Goal: Task Accomplishment & Management: Use online tool/utility

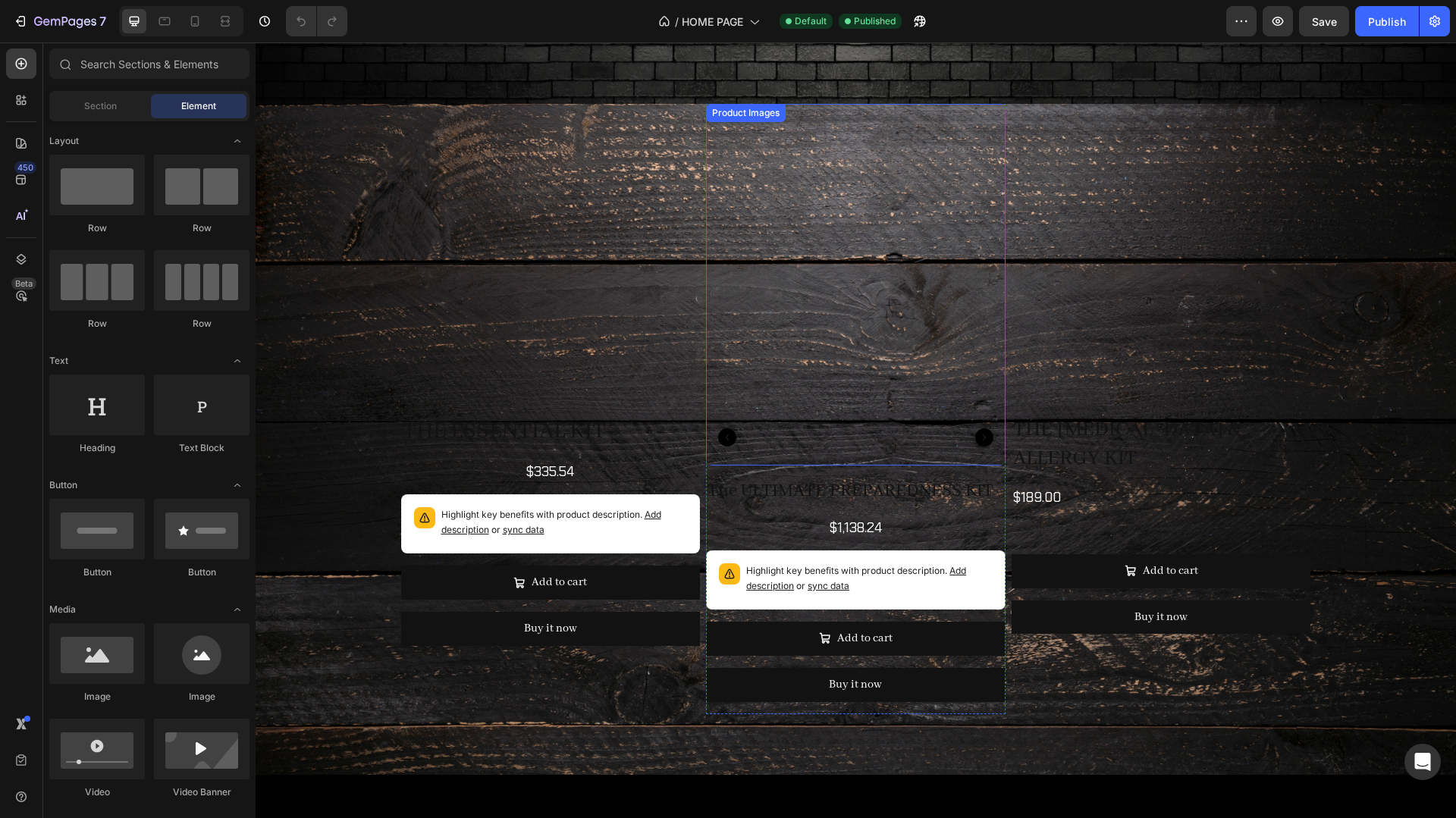
scroll to position [1571, 0]
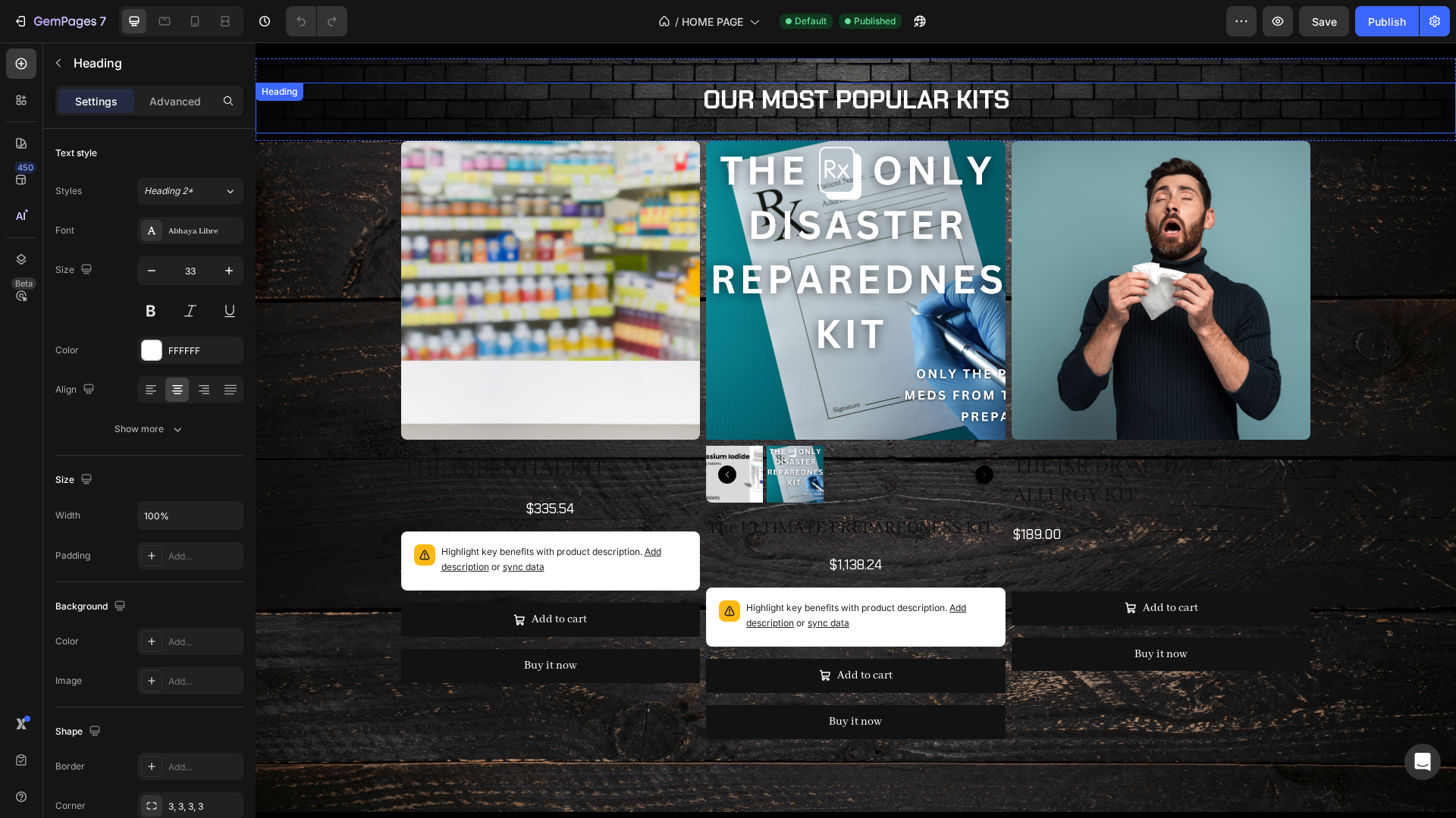
click at [1196, 93] on h2 "OUR MOST POPULAR KITS" at bounding box center [855, 101] width 1201 height 36
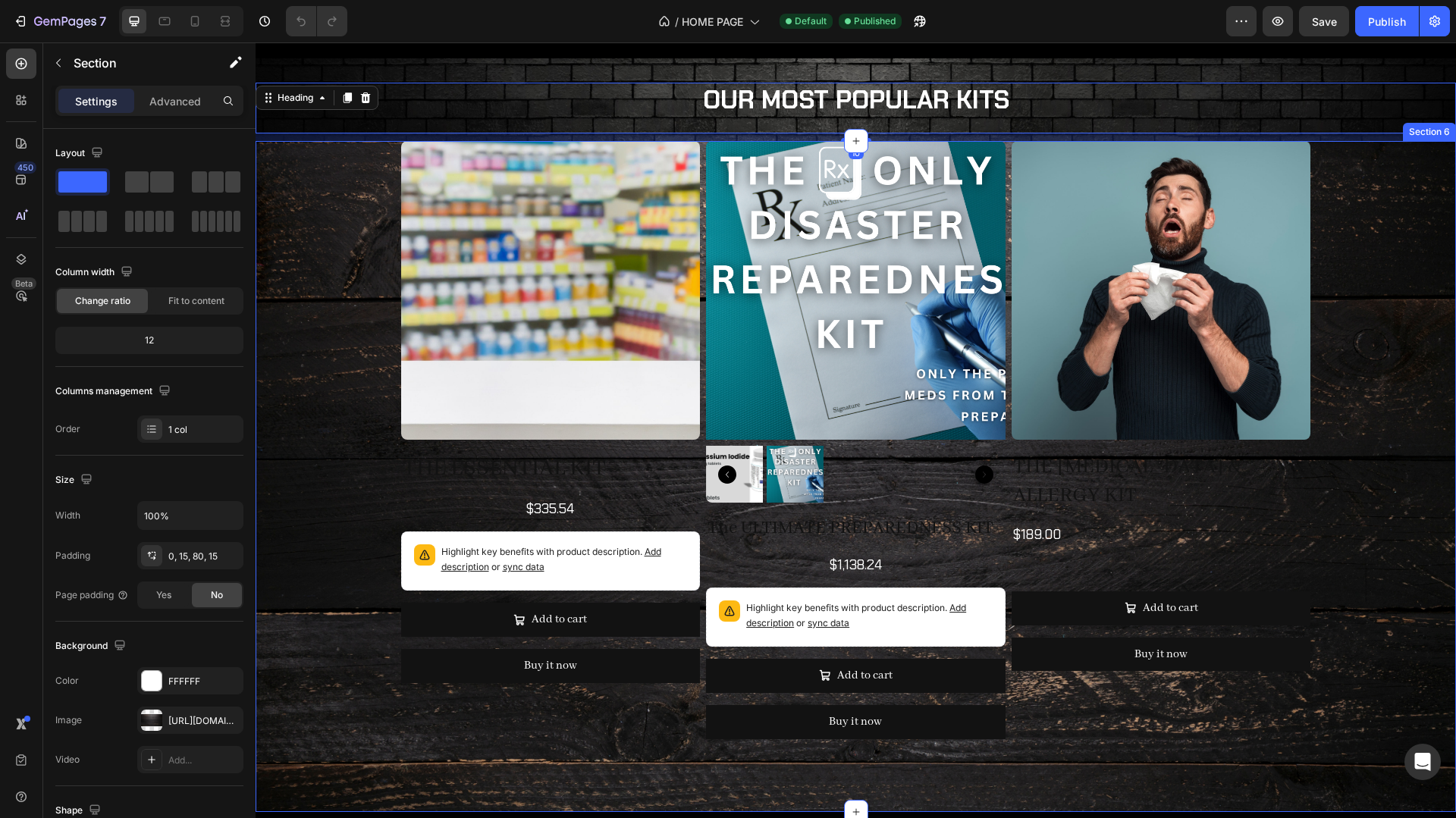
click at [360, 271] on div "Product Images THE ESSENTIAL KIT Product Title $335.54 Product Price Product Pr…" at bounding box center [856, 446] width 1178 height 611
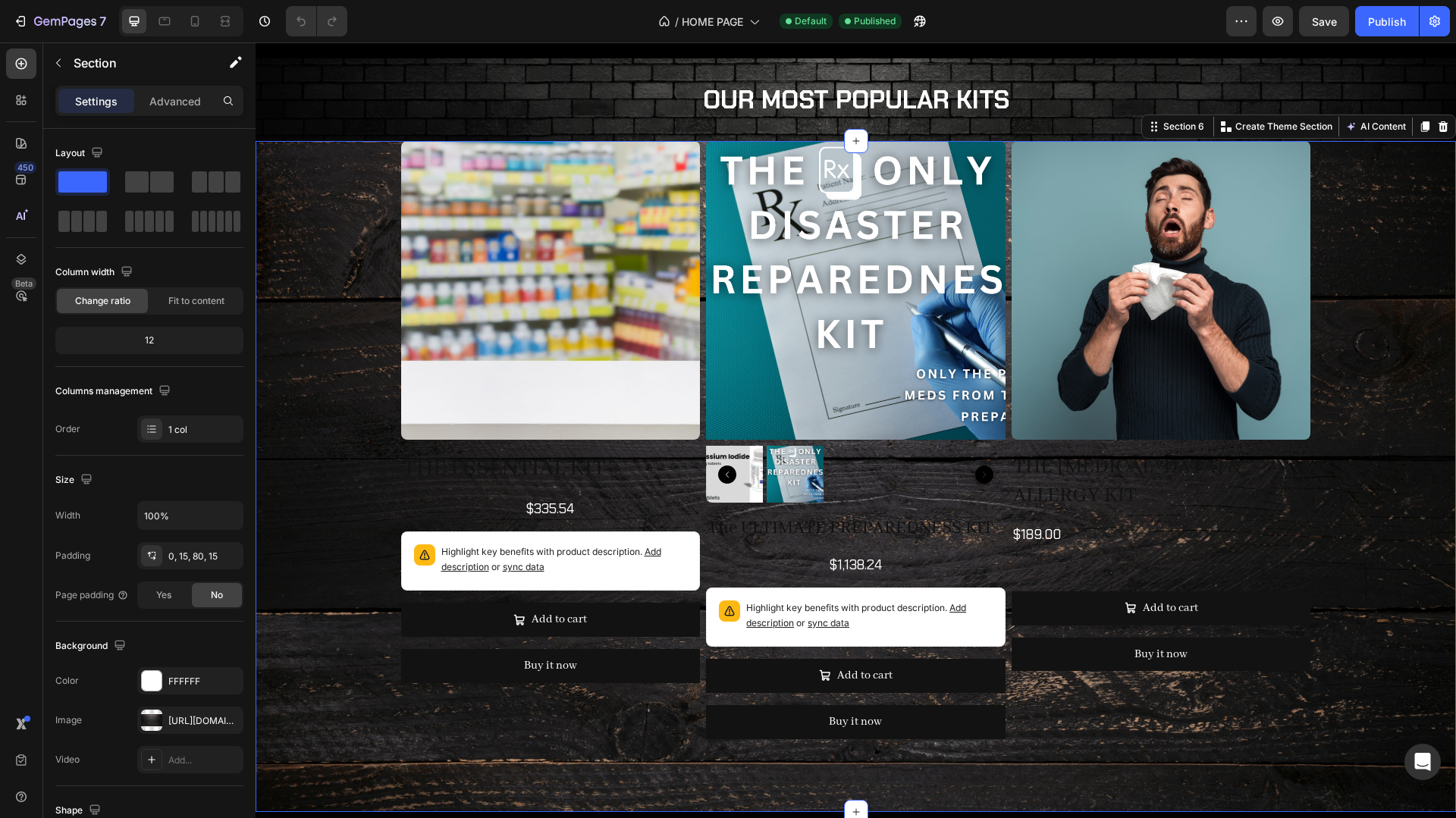
scroll to position [1582, 0]
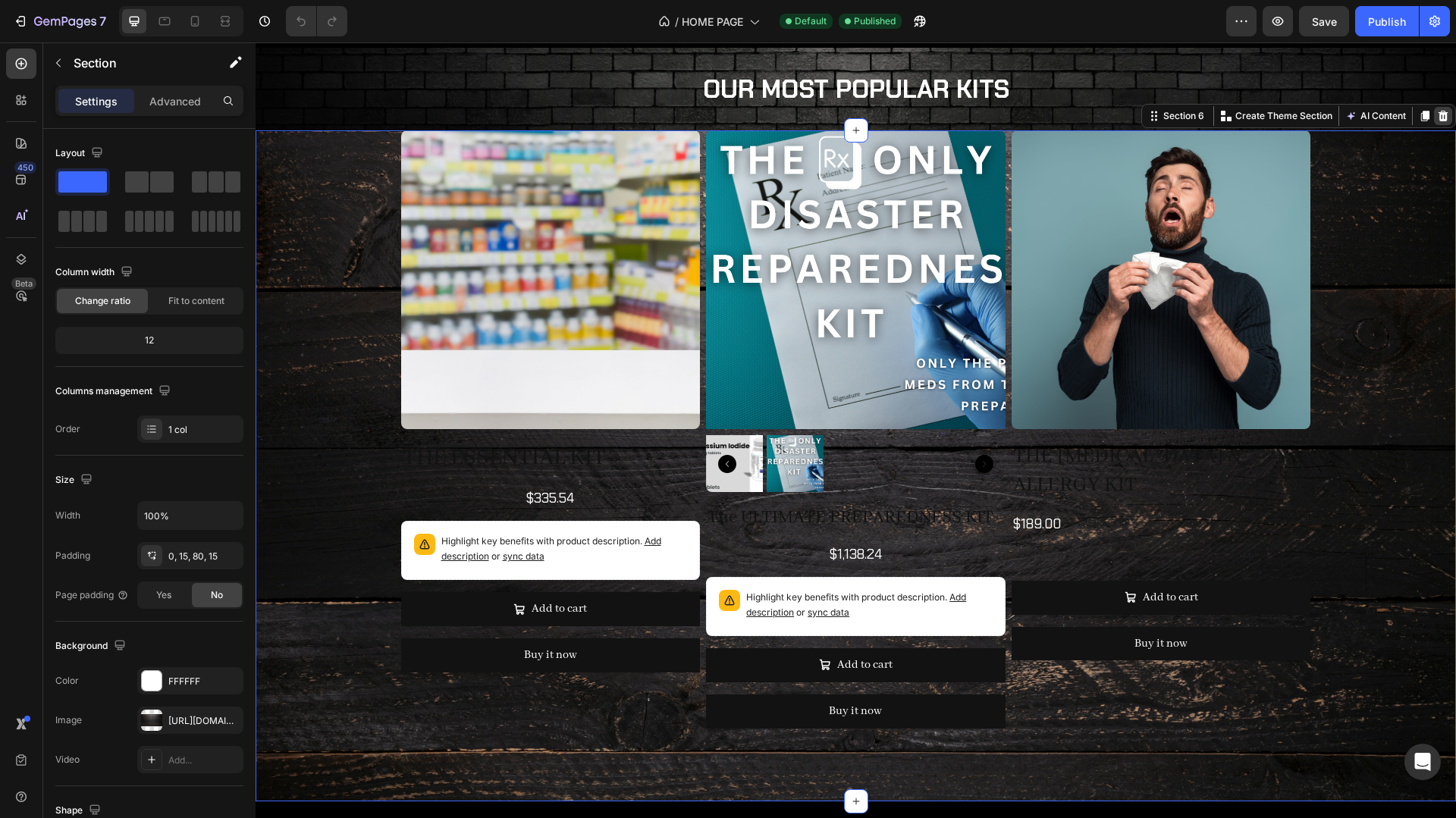
click at [1449, 112] on icon at bounding box center [1443, 116] width 12 height 12
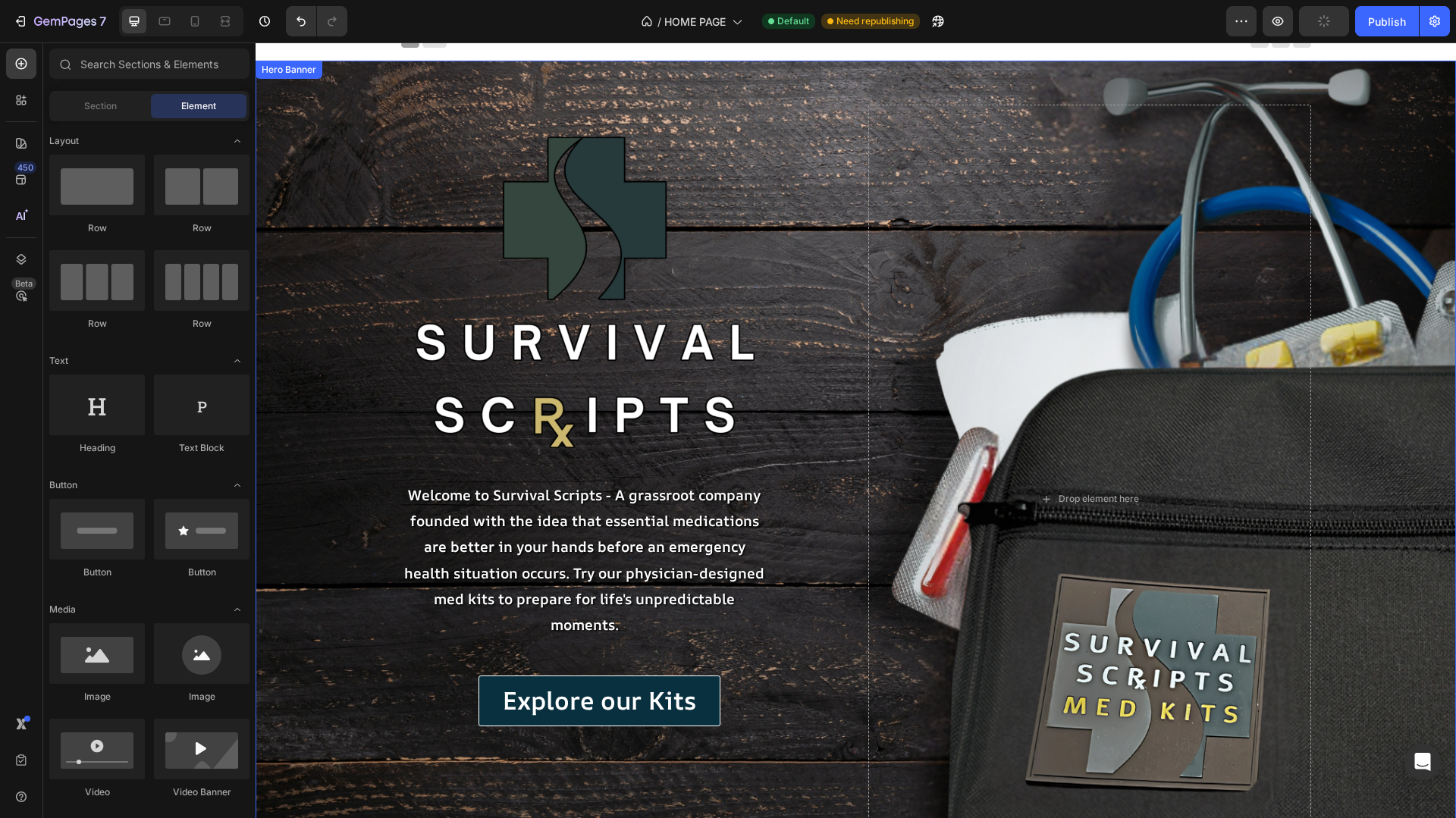
scroll to position [31, 0]
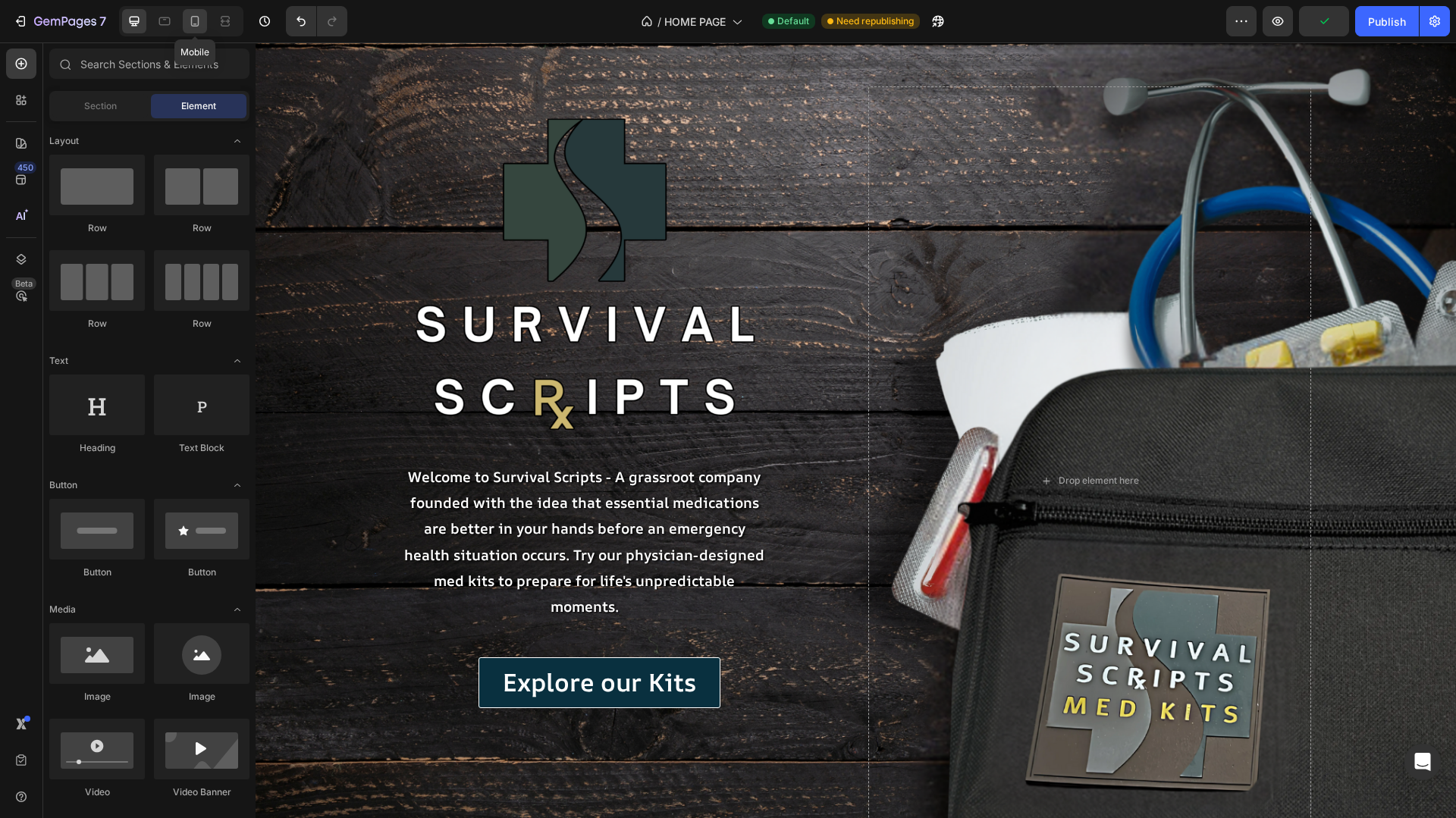
click at [196, 21] on icon at bounding box center [195, 21] width 15 height 15
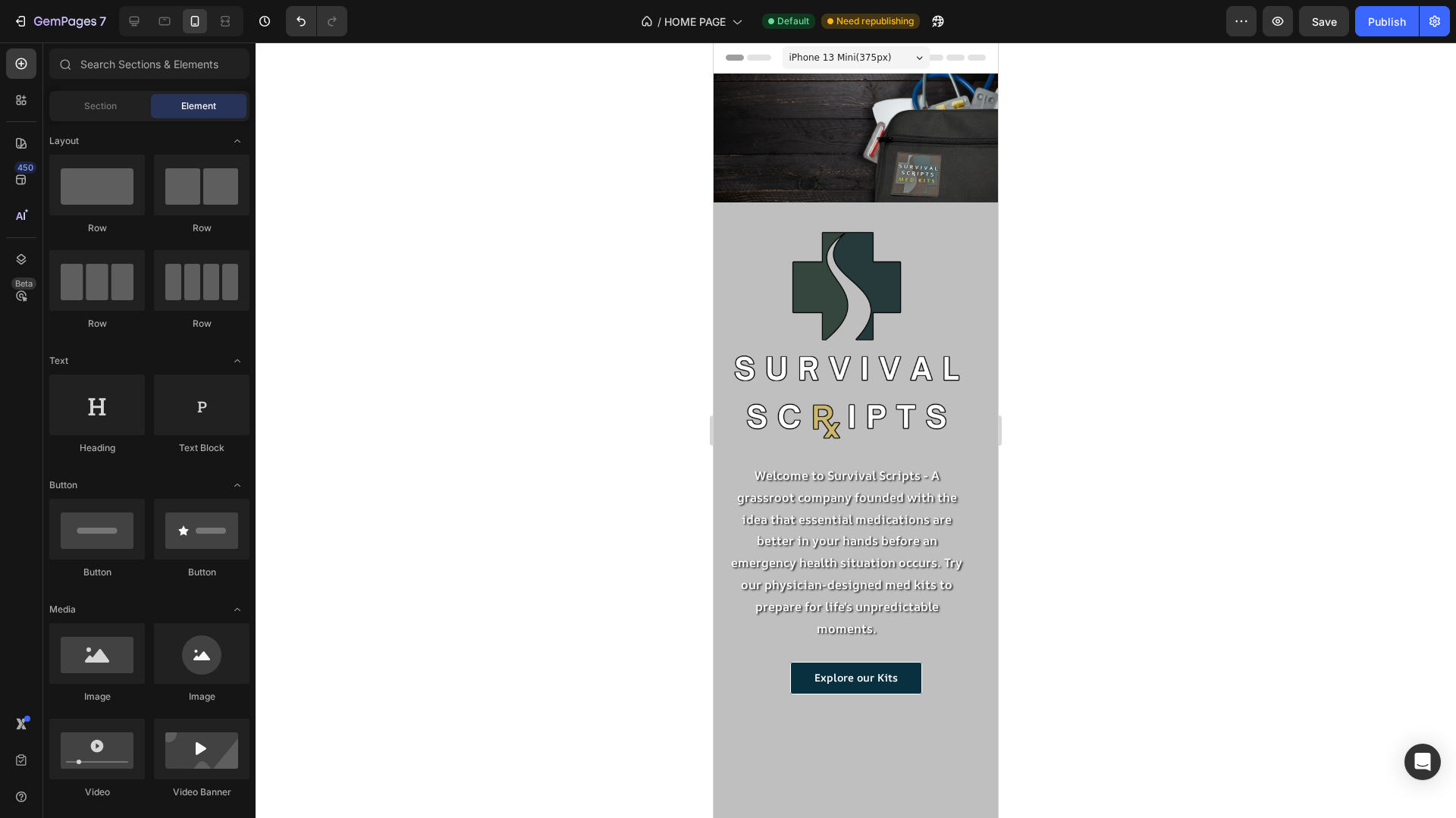
click at [1103, 179] on div at bounding box center [855, 431] width 1201 height 776
click at [1109, 271] on div at bounding box center [855, 431] width 1201 height 776
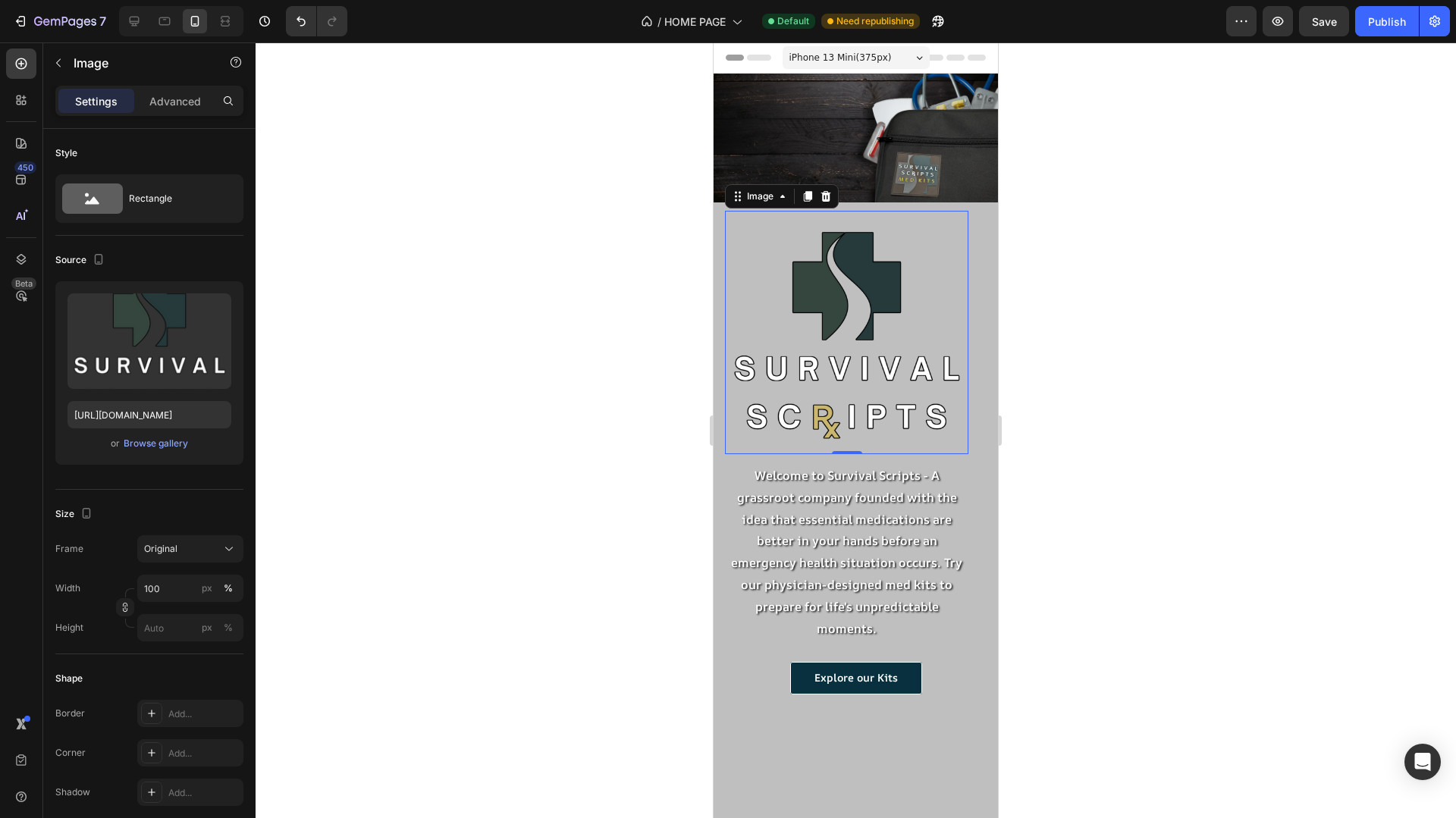
click at [963, 261] on img at bounding box center [847, 332] width 243 height 243
click at [985, 254] on div "Image" at bounding box center [856, 272] width 261 height 365
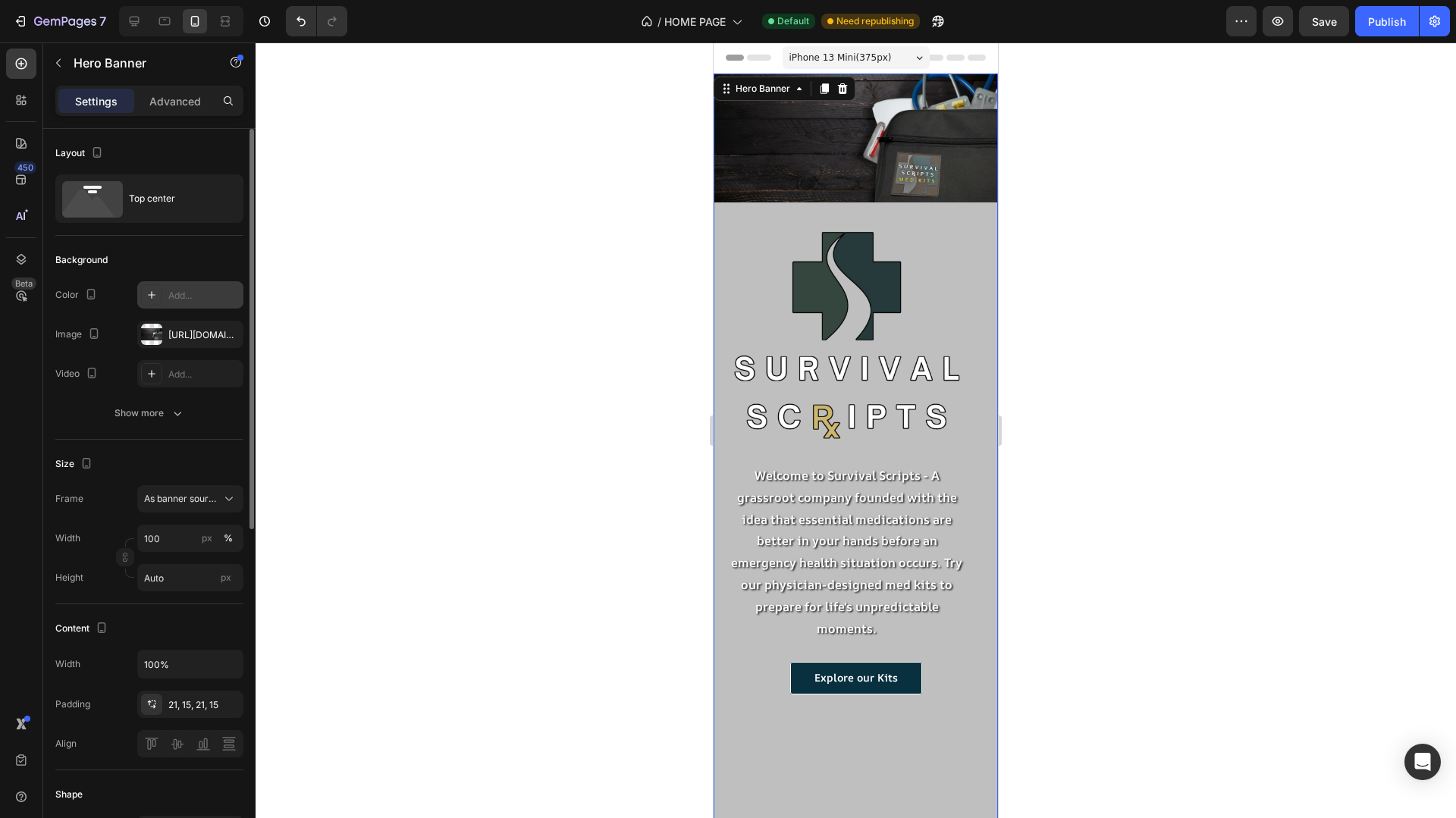
click at [215, 285] on div "Add..." at bounding box center [191, 294] width 106 height 27
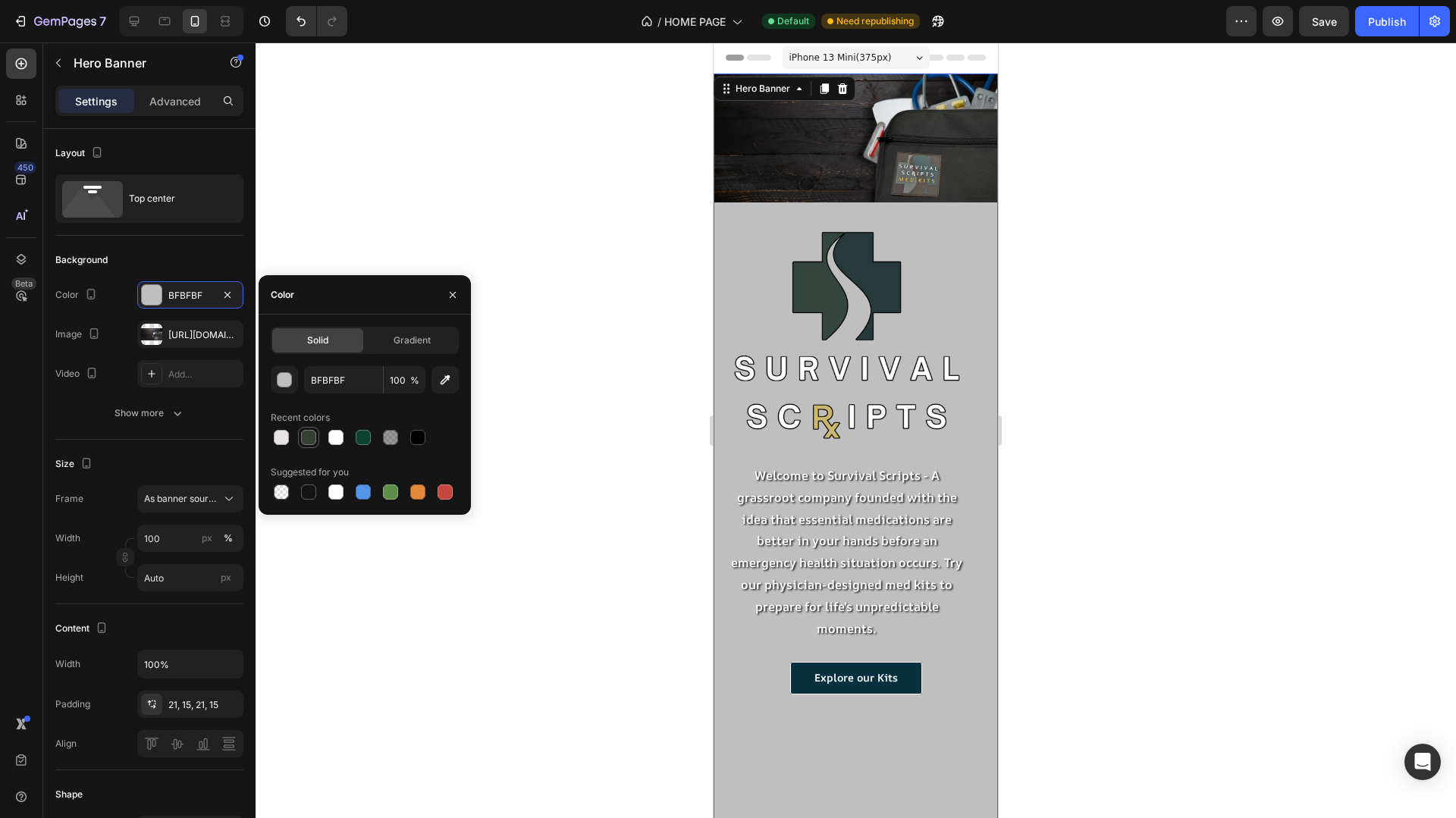
click at [304, 437] on div at bounding box center [308, 437] width 15 height 15
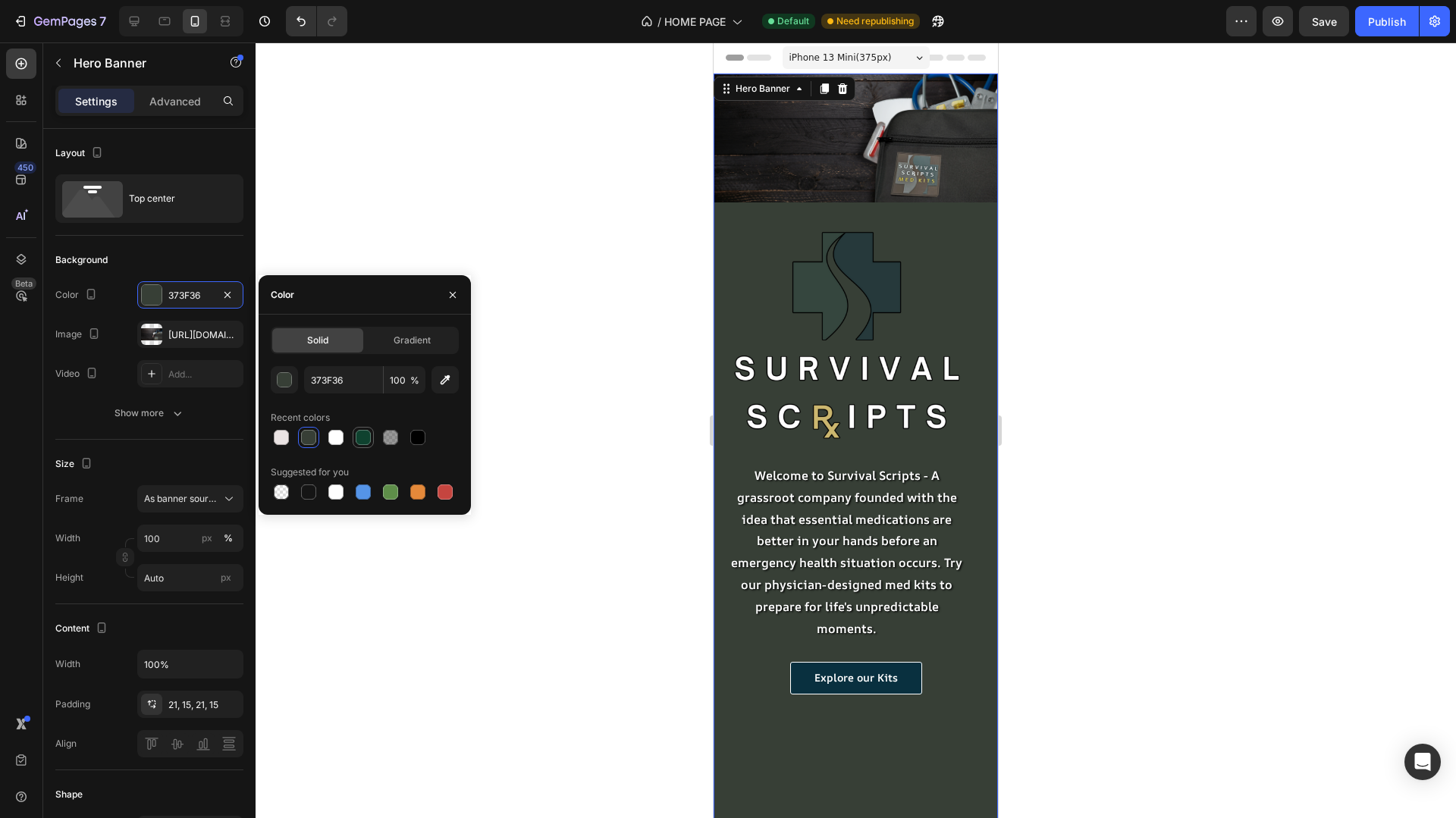
click at [362, 439] on div at bounding box center [362, 437] width 15 height 15
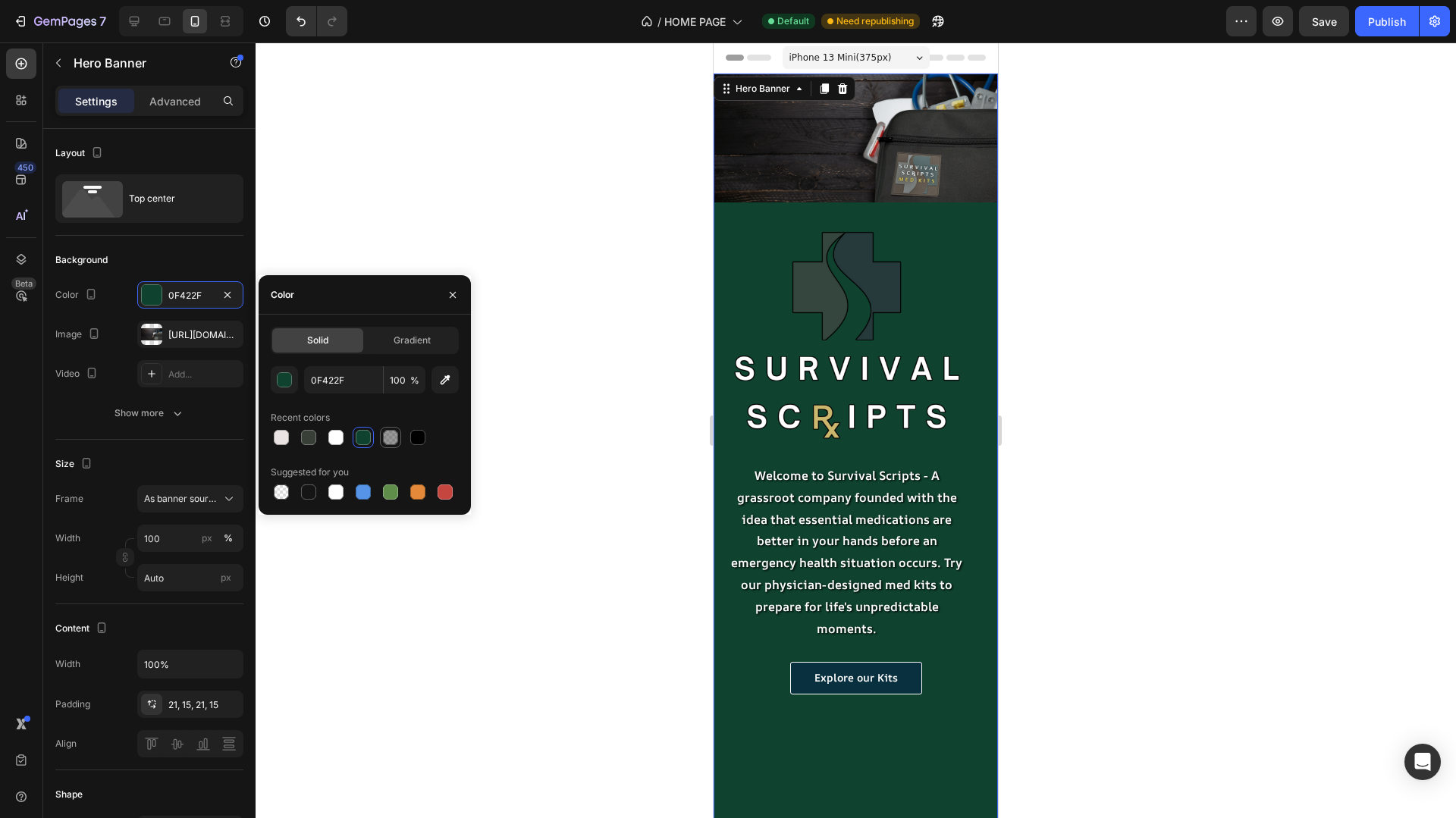
click at [393, 439] on div at bounding box center [390, 437] width 15 height 15
type input "333333"
type input "50"
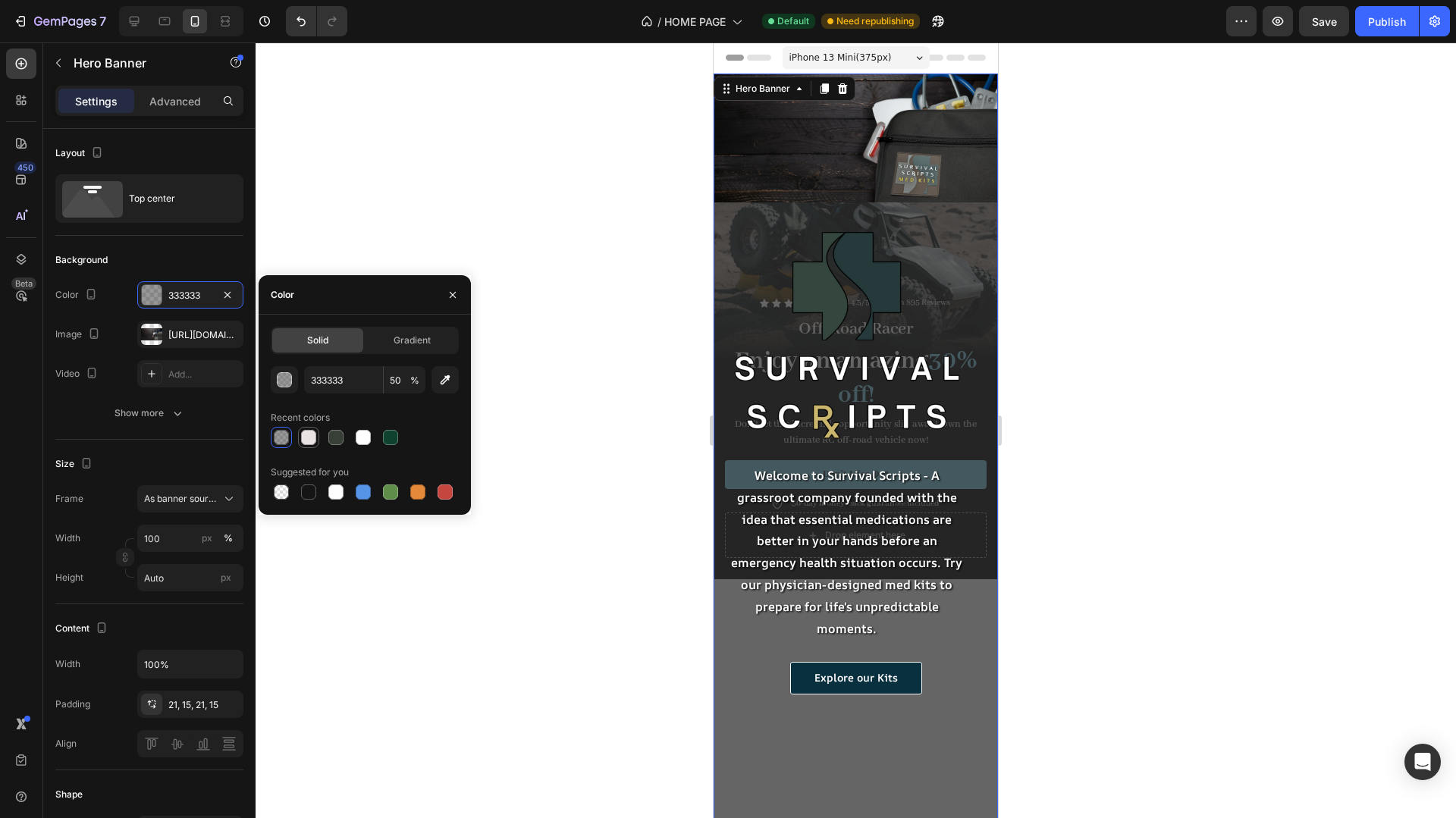
click at [309, 444] on div at bounding box center [308, 437] width 15 height 15
type input "EAE3E3"
type input "100"
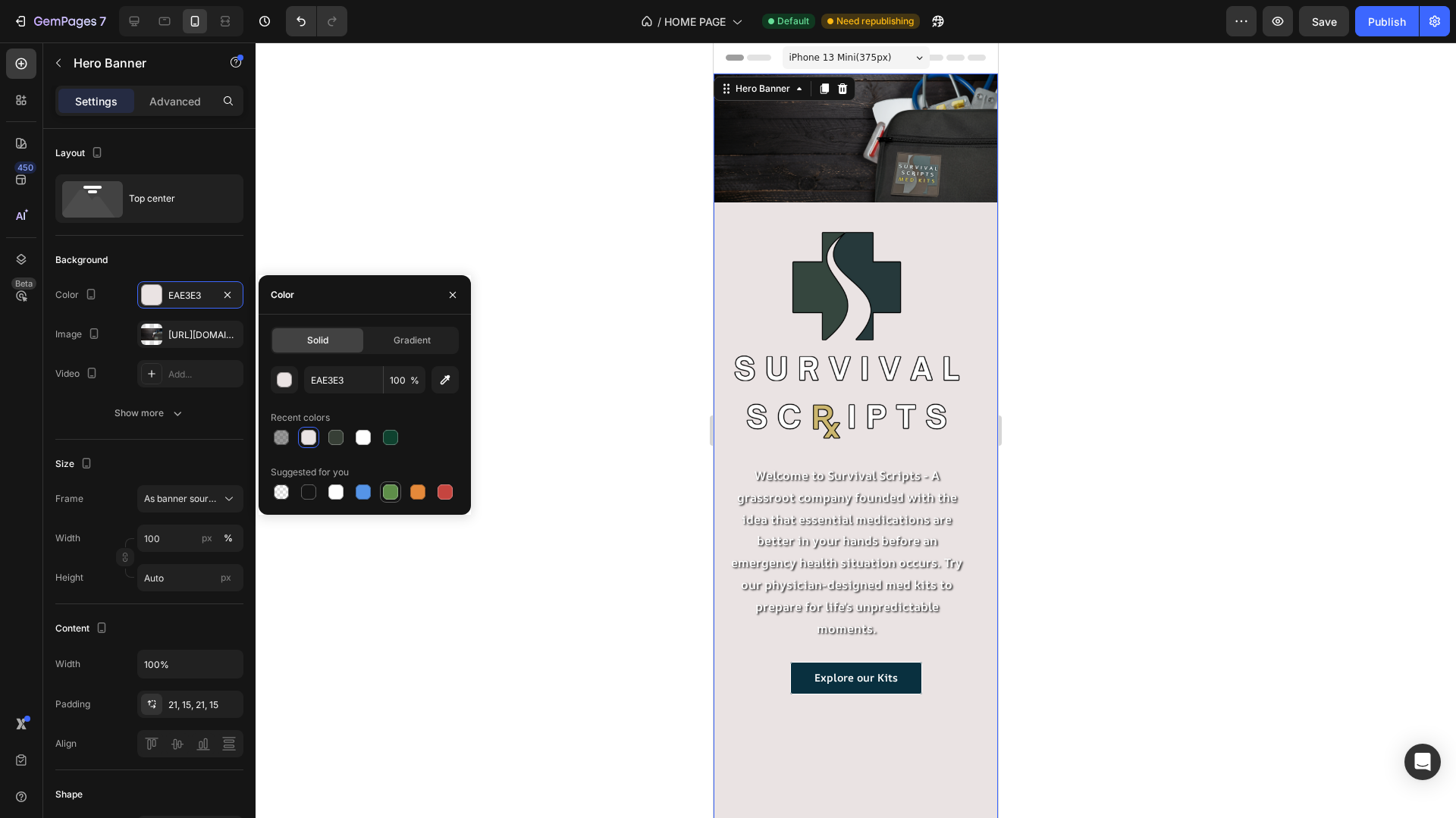
click at [390, 485] on div at bounding box center [390, 492] width 15 height 15
type input "5E8E49"
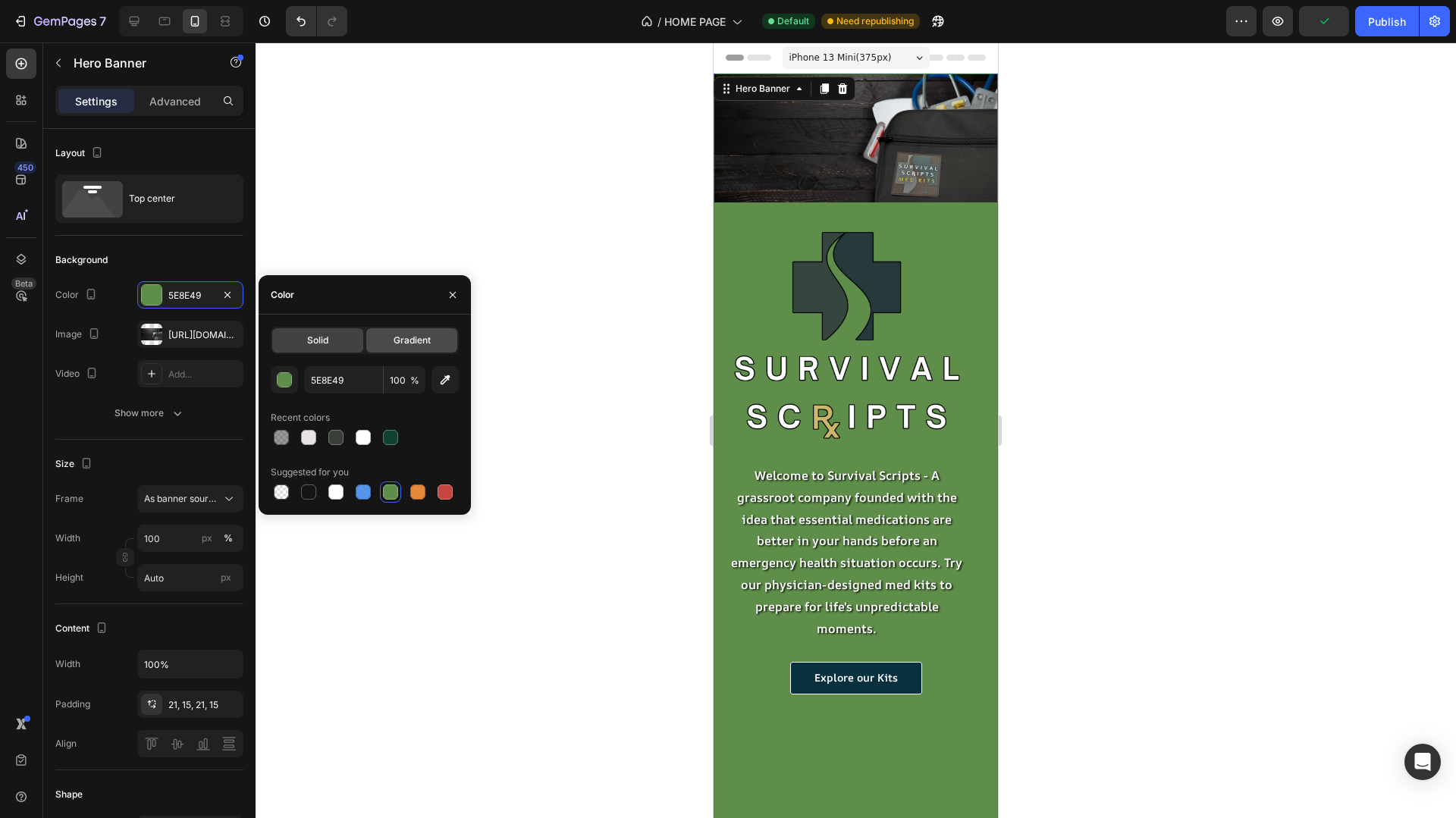
click at [402, 336] on span "Gradient" at bounding box center [411, 340] width 37 height 14
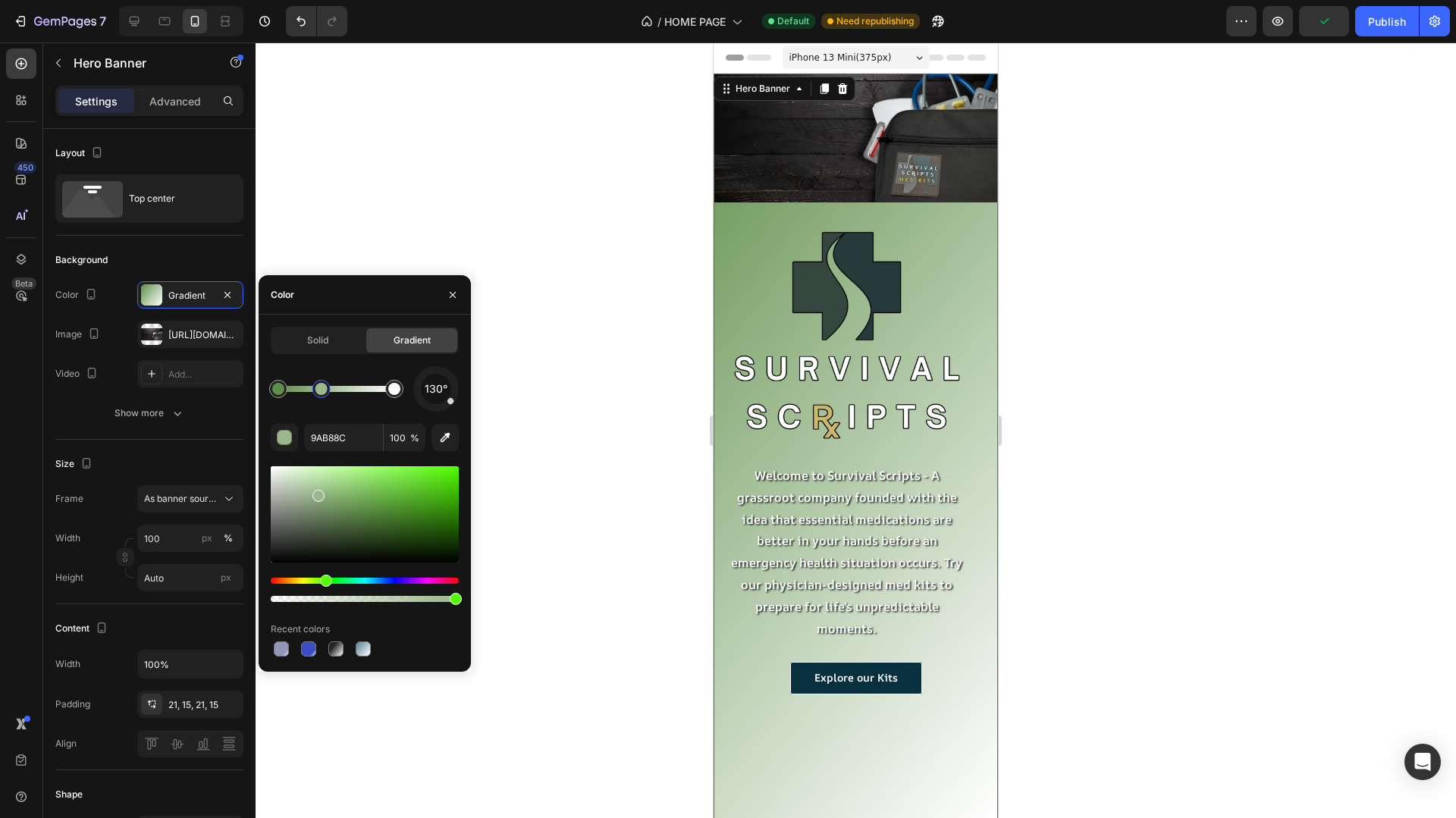
click at [321, 390] on div at bounding box center [336, 389] width 116 height 6
click at [372, 386] on div at bounding box center [336, 389] width 116 height 6
click at [371, 393] on div at bounding box center [372, 389] width 12 height 12
drag, startPoint x: 321, startPoint y: 390, endPoint x: 305, endPoint y: 390, distance: 16.0
click at [315, 390] on div at bounding box center [321, 389] width 12 height 12
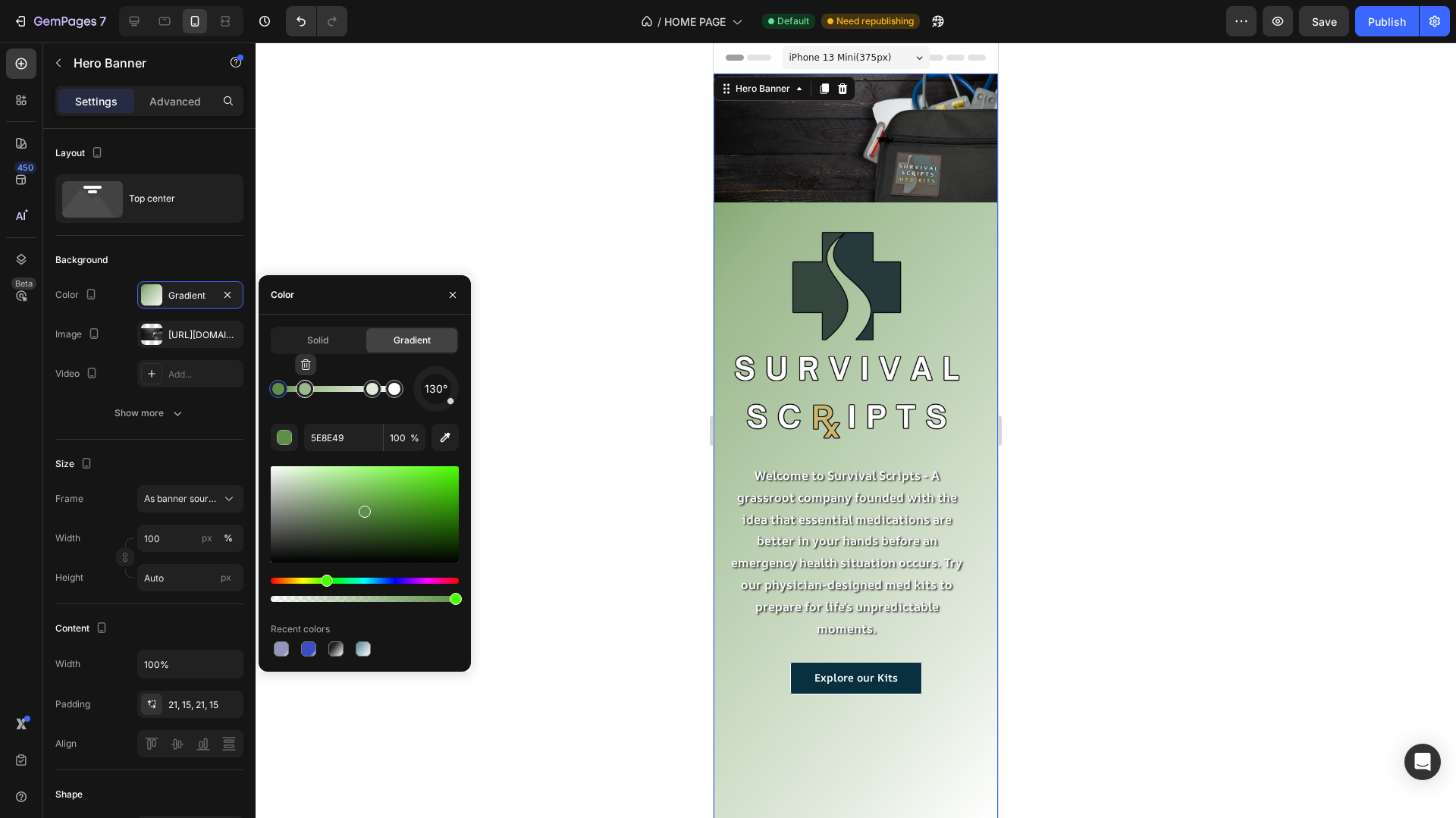
drag, startPoint x: 279, startPoint y: 390, endPoint x: 295, endPoint y: 389, distance: 16.0
click at [295, 389] on div at bounding box center [336, 389] width 116 height 6
drag, startPoint x: 368, startPoint y: 513, endPoint x: 404, endPoint y: 536, distance: 42.7
click at [403, 536] on div at bounding box center [397, 533] width 12 height 12
click at [343, 387] on div at bounding box center [336, 389] width 116 height 6
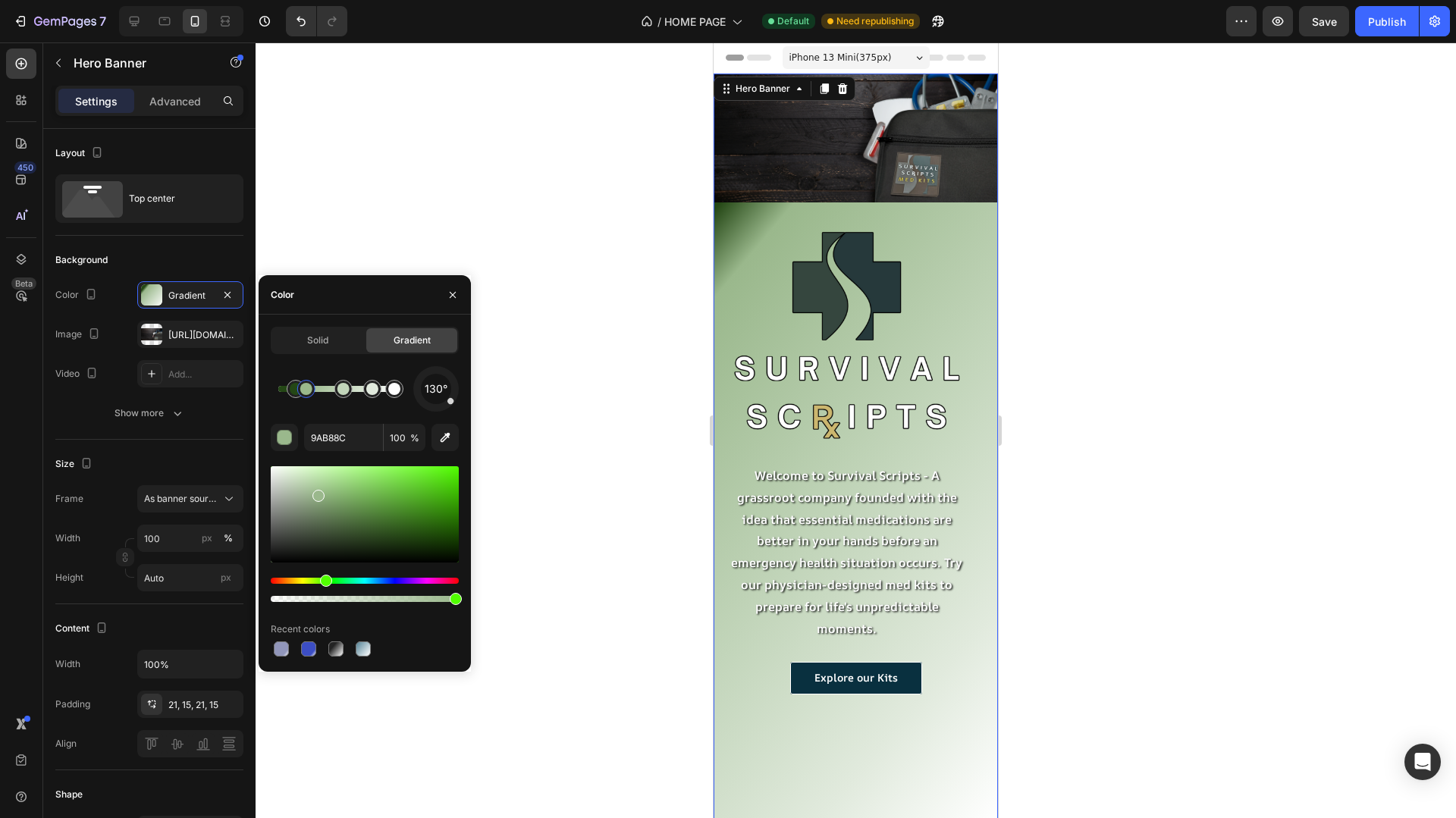
drag, startPoint x: 306, startPoint y: 390, endPoint x: 321, endPoint y: 390, distance: 15.0
click at [312, 390] on div at bounding box center [306, 389] width 12 height 12
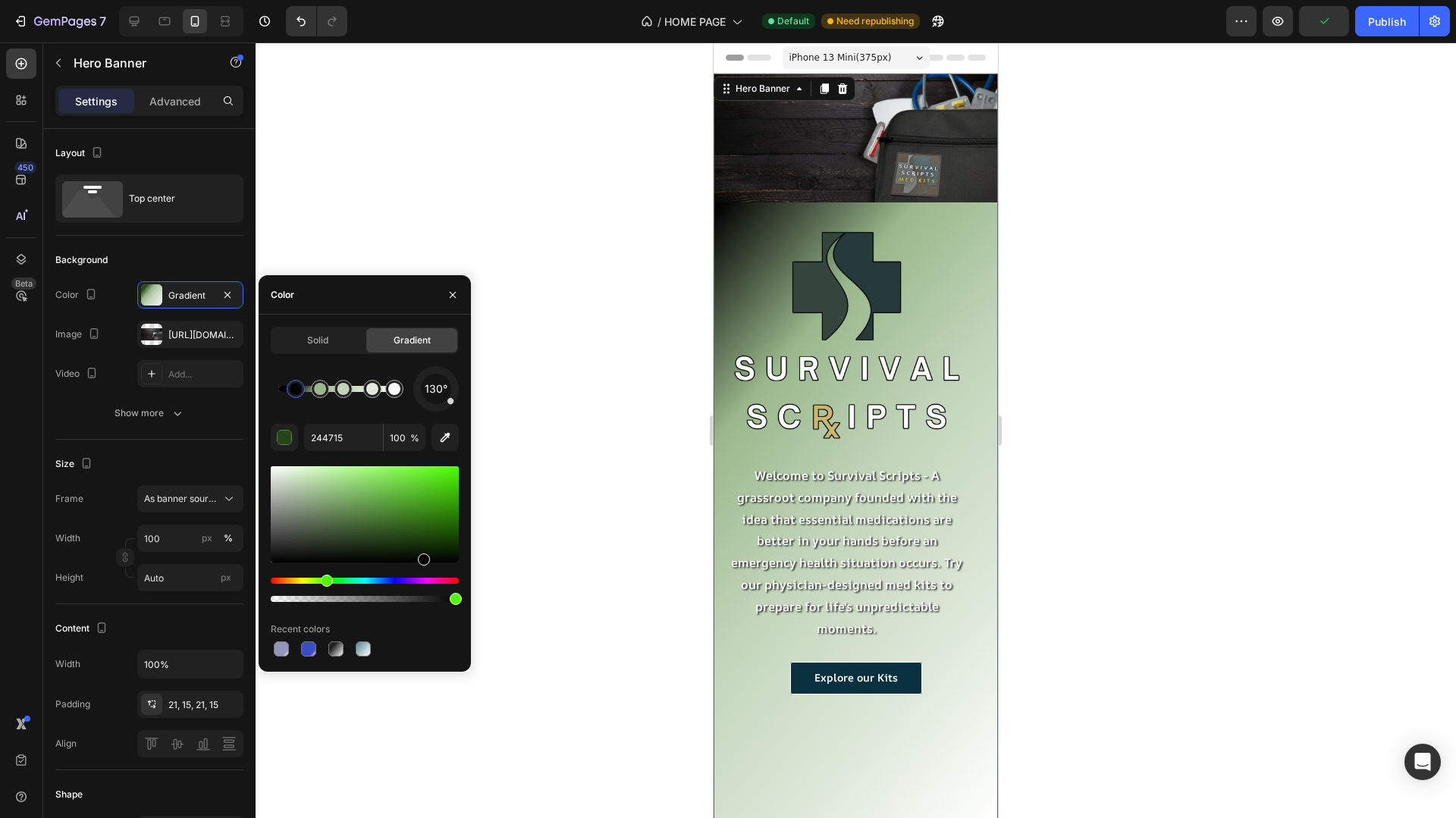
drag, startPoint x: 406, startPoint y: 540, endPoint x: 422, endPoint y: 564, distance: 28.8
click at [422, 564] on div at bounding box center [424, 560] width 12 height 12
drag, startPoint x: 373, startPoint y: 392, endPoint x: 341, endPoint y: 392, distance: 32.0
click at [366, 392] on div at bounding box center [372, 389] width 12 height 12
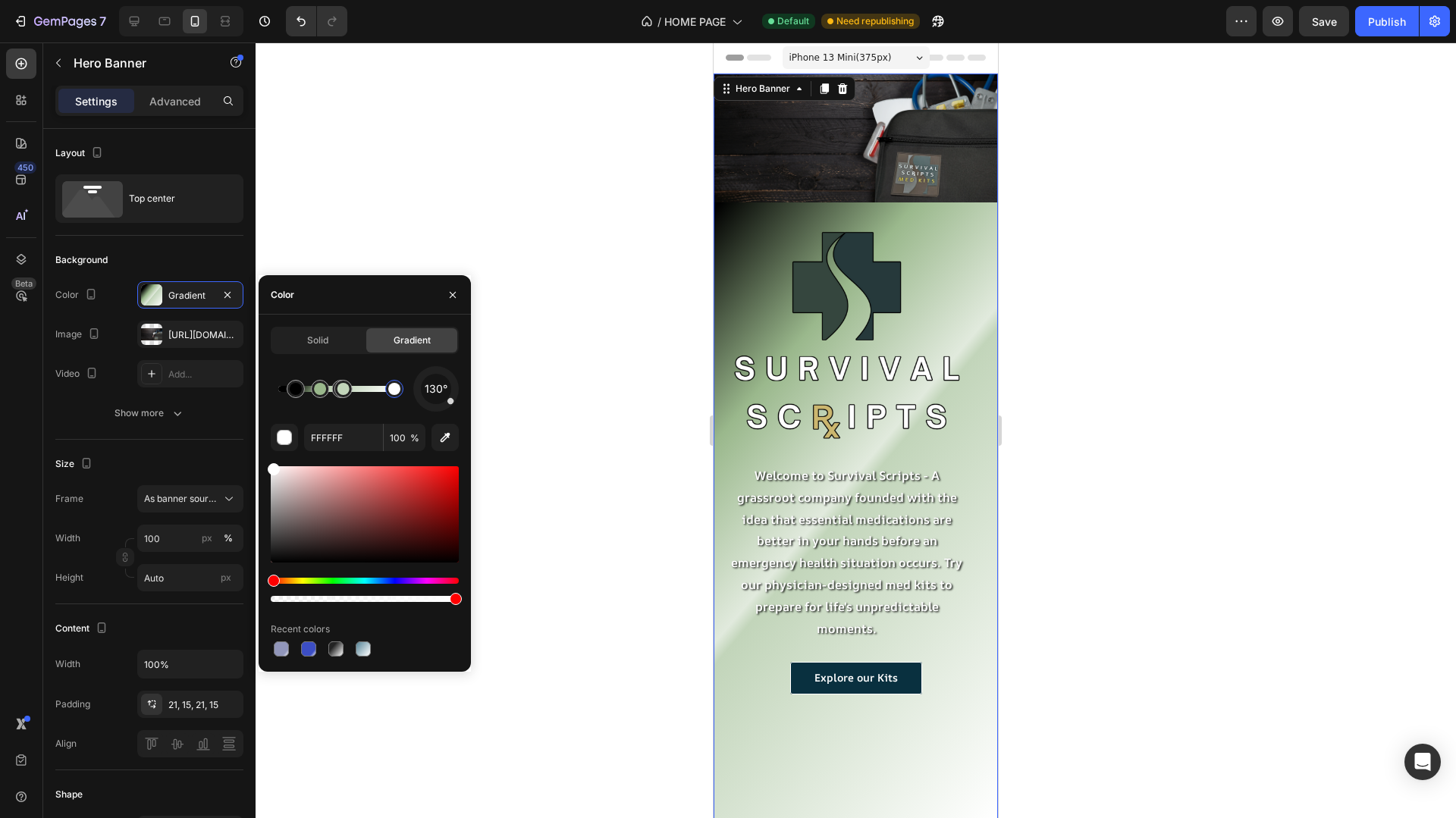
drag, startPoint x: 394, startPoint y: 385, endPoint x: 334, endPoint y: 385, distance: 60.0
click at [388, 385] on div at bounding box center [394, 389] width 12 height 12
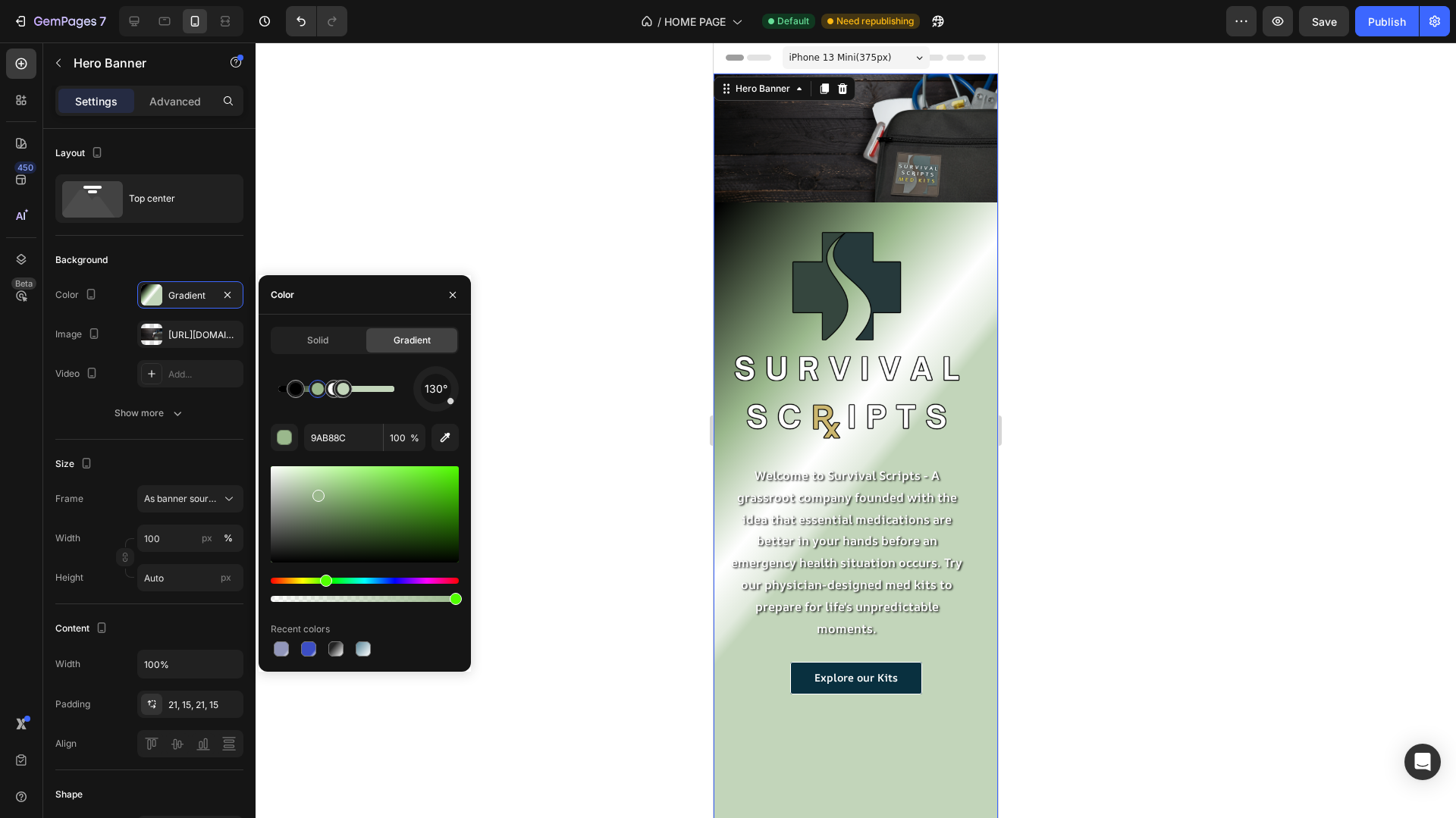
drag, startPoint x: 319, startPoint y: 391, endPoint x: 406, endPoint y: 391, distance: 87.0
click at [324, 391] on div at bounding box center [317, 389] width 12 height 12
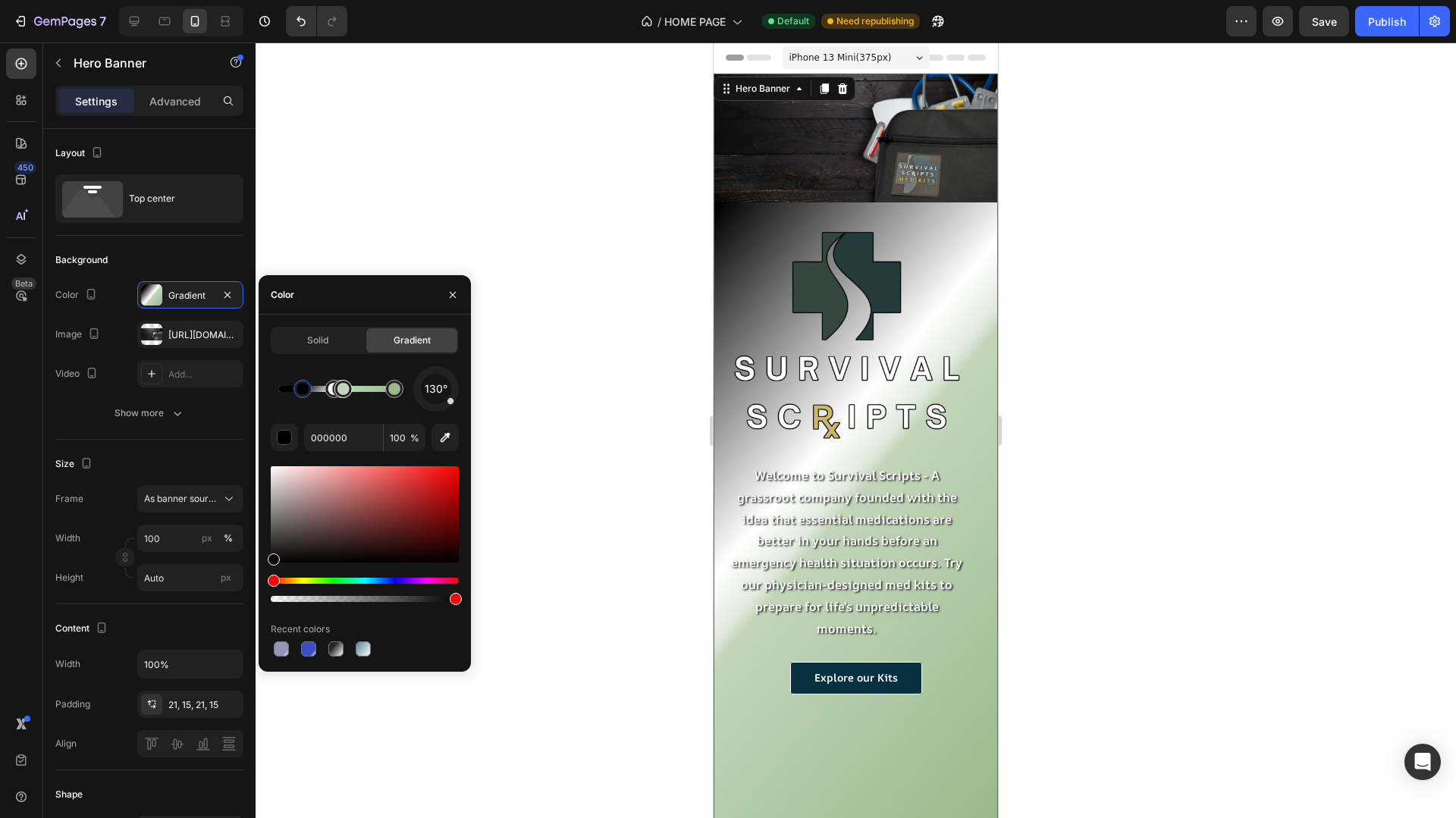
drag, startPoint x: 300, startPoint y: 392, endPoint x: 355, endPoint y: 392, distance: 55.0
click at [355, 392] on div at bounding box center [336, 389] width 116 height 6
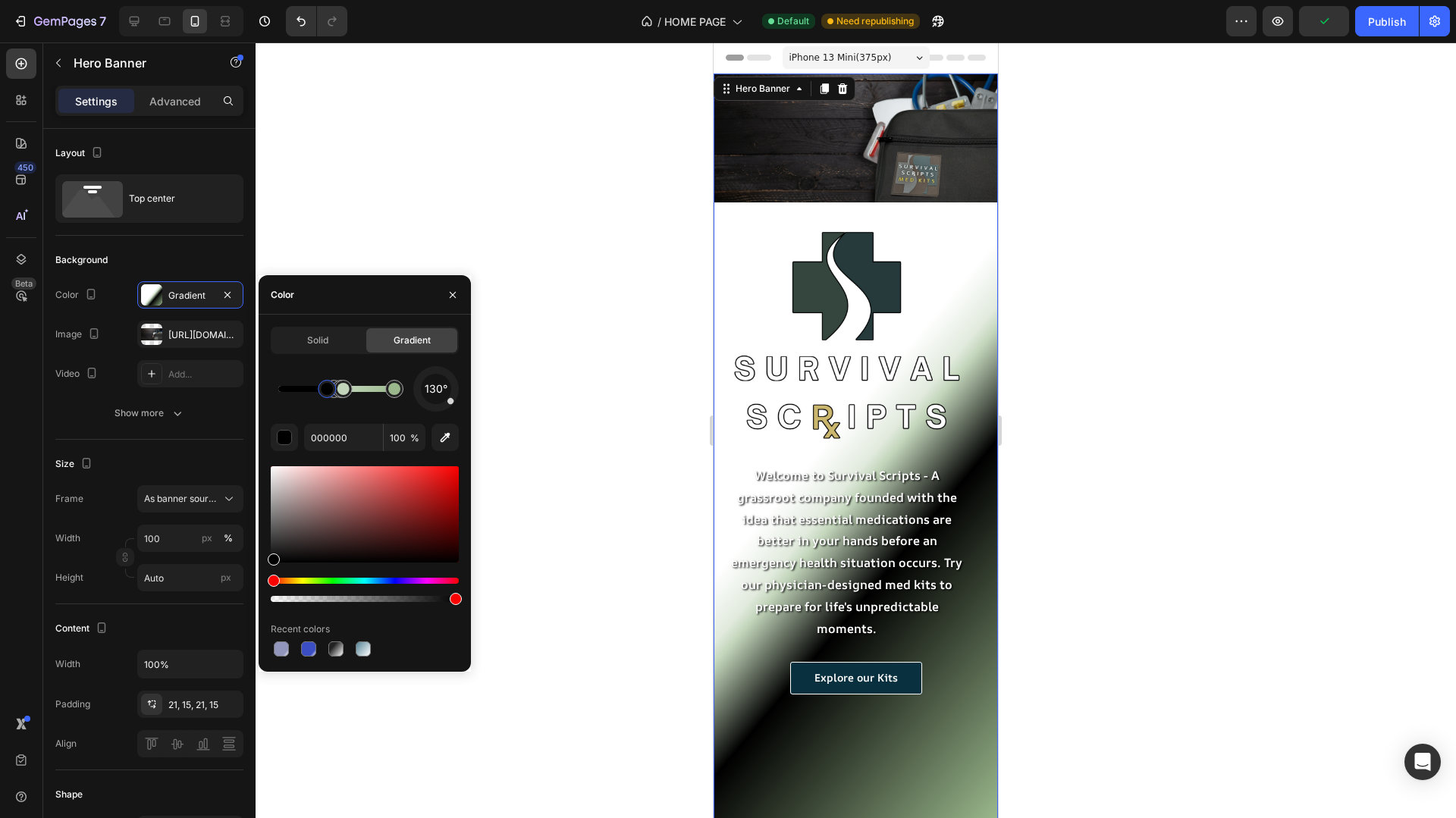
drag, startPoint x: 346, startPoint y: 393, endPoint x: 323, endPoint y: 393, distance: 23.0
click at [323, 393] on div at bounding box center [327, 389] width 12 height 12
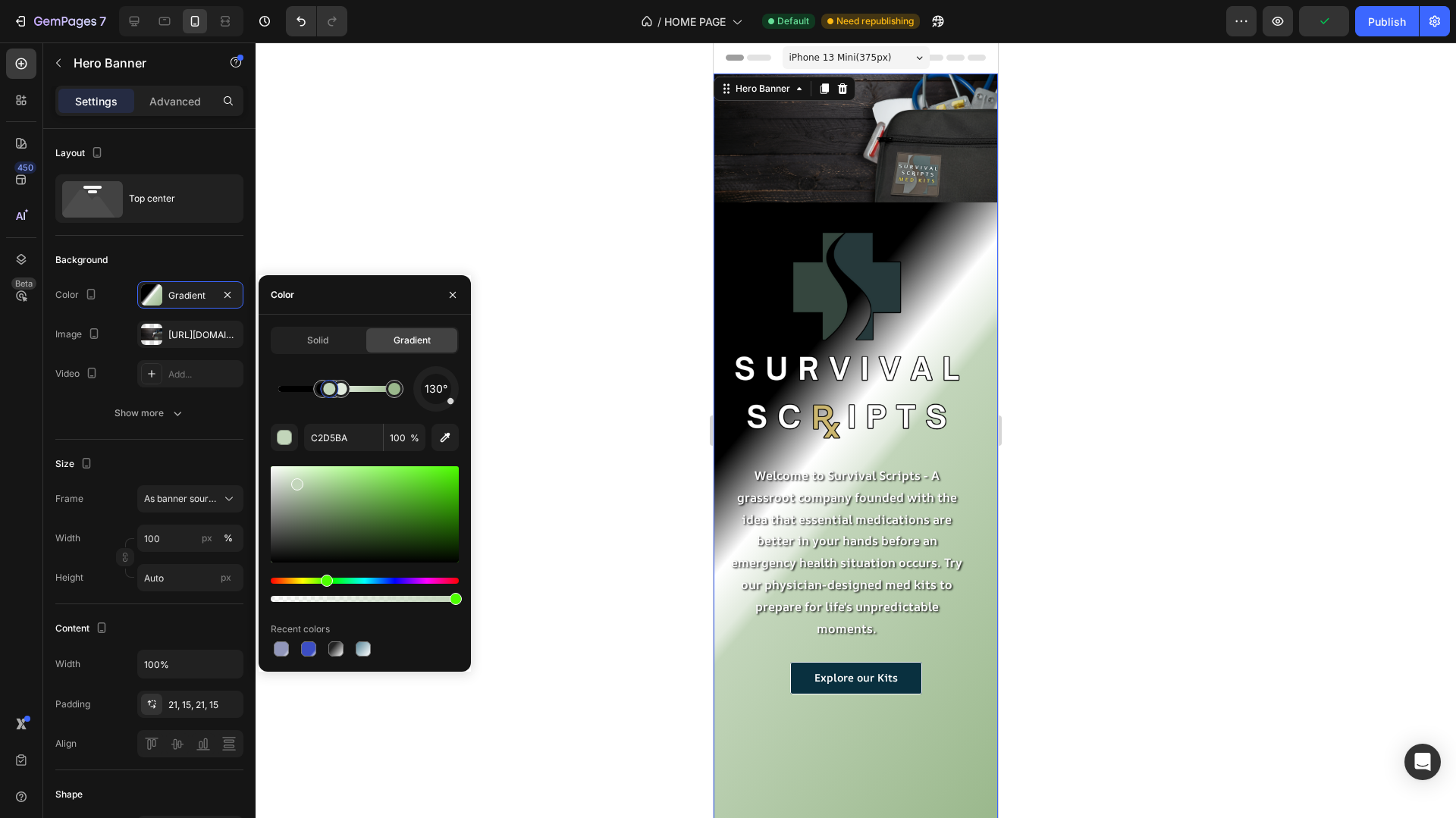
drag, startPoint x: 330, startPoint y: 393, endPoint x: 346, endPoint y: 393, distance: 16.0
click at [335, 393] on div at bounding box center [329, 389] width 12 height 12
type input "000000"
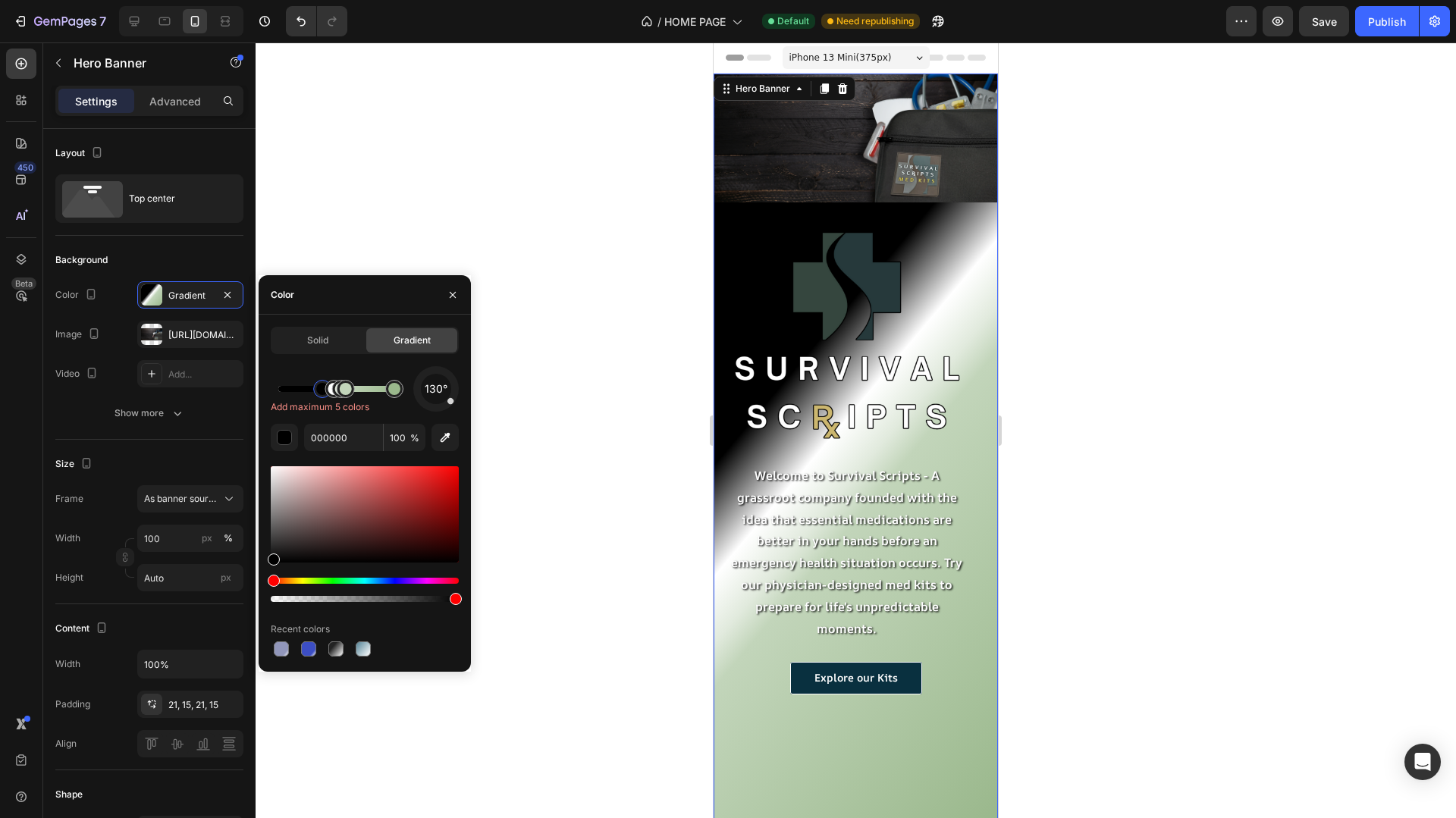
drag, startPoint x: 373, startPoint y: 387, endPoint x: 421, endPoint y: 378, distance: 48.8
click at [422, 380] on div "130° Add maximum 5 colors" at bounding box center [364, 389] width 189 height 46
click at [302, 340] on div "Solid" at bounding box center [317, 340] width 91 height 24
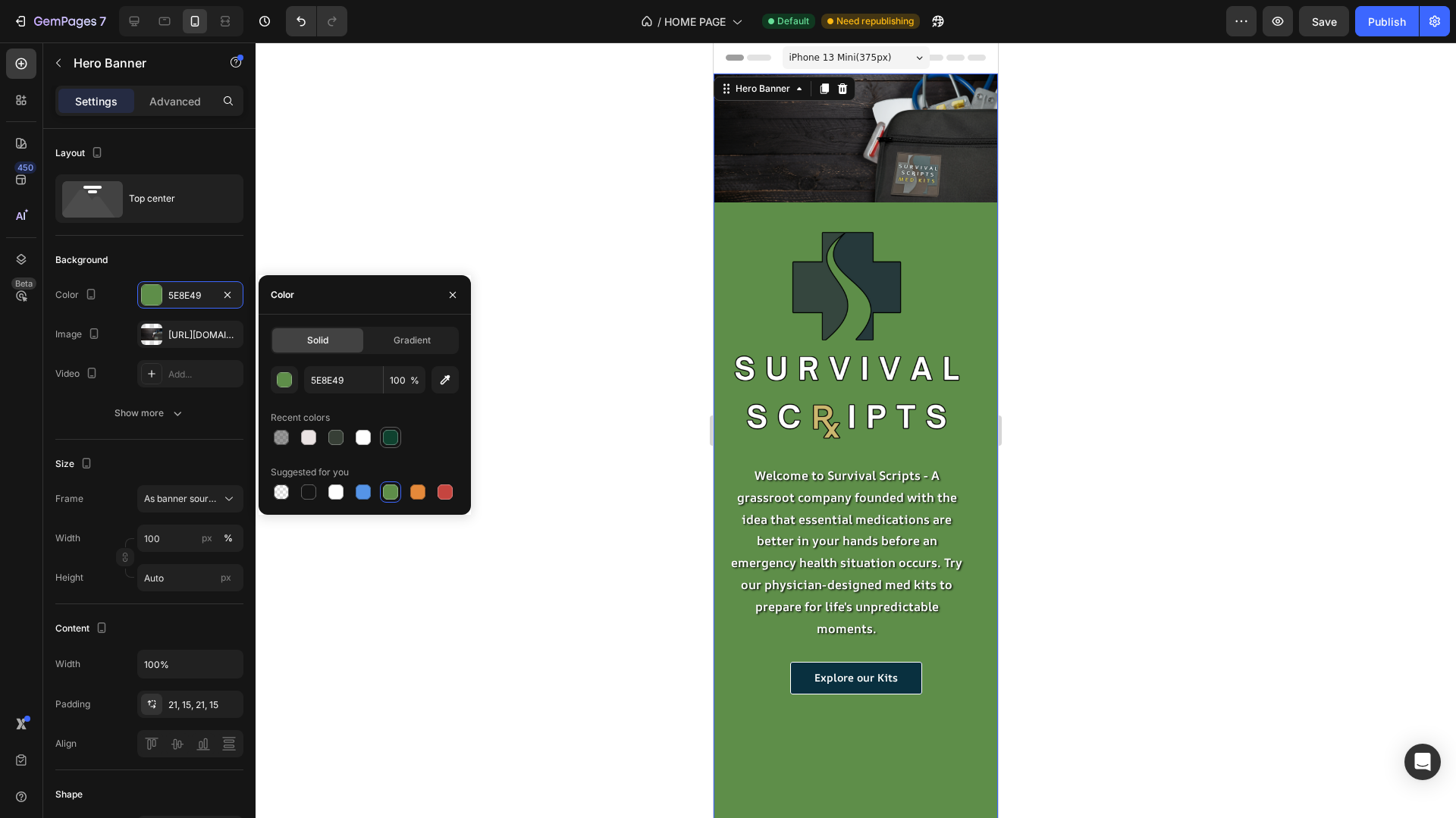
click at [390, 439] on div at bounding box center [390, 437] width 15 height 15
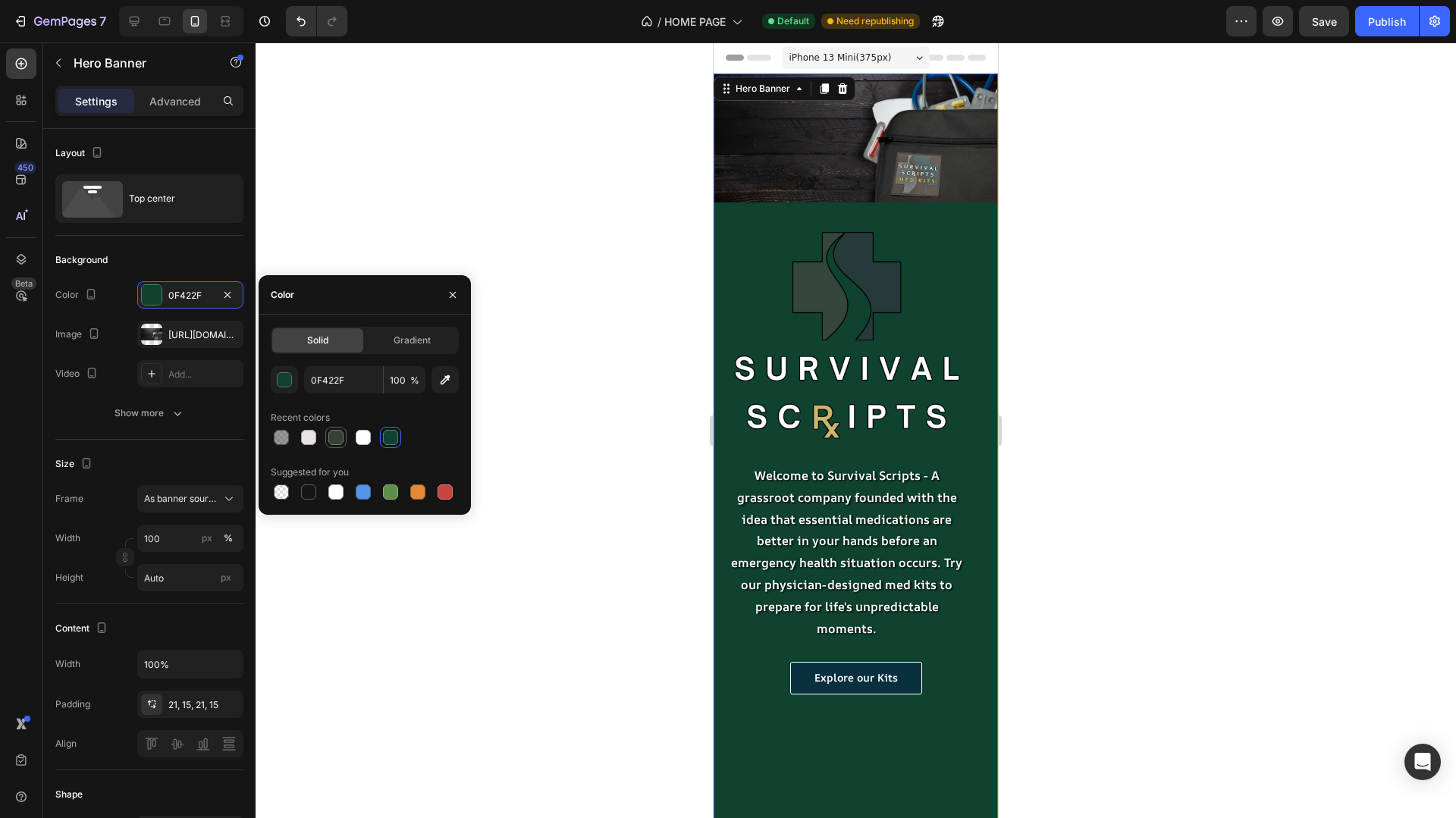
click at [333, 435] on div at bounding box center [335, 437] width 15 height 15
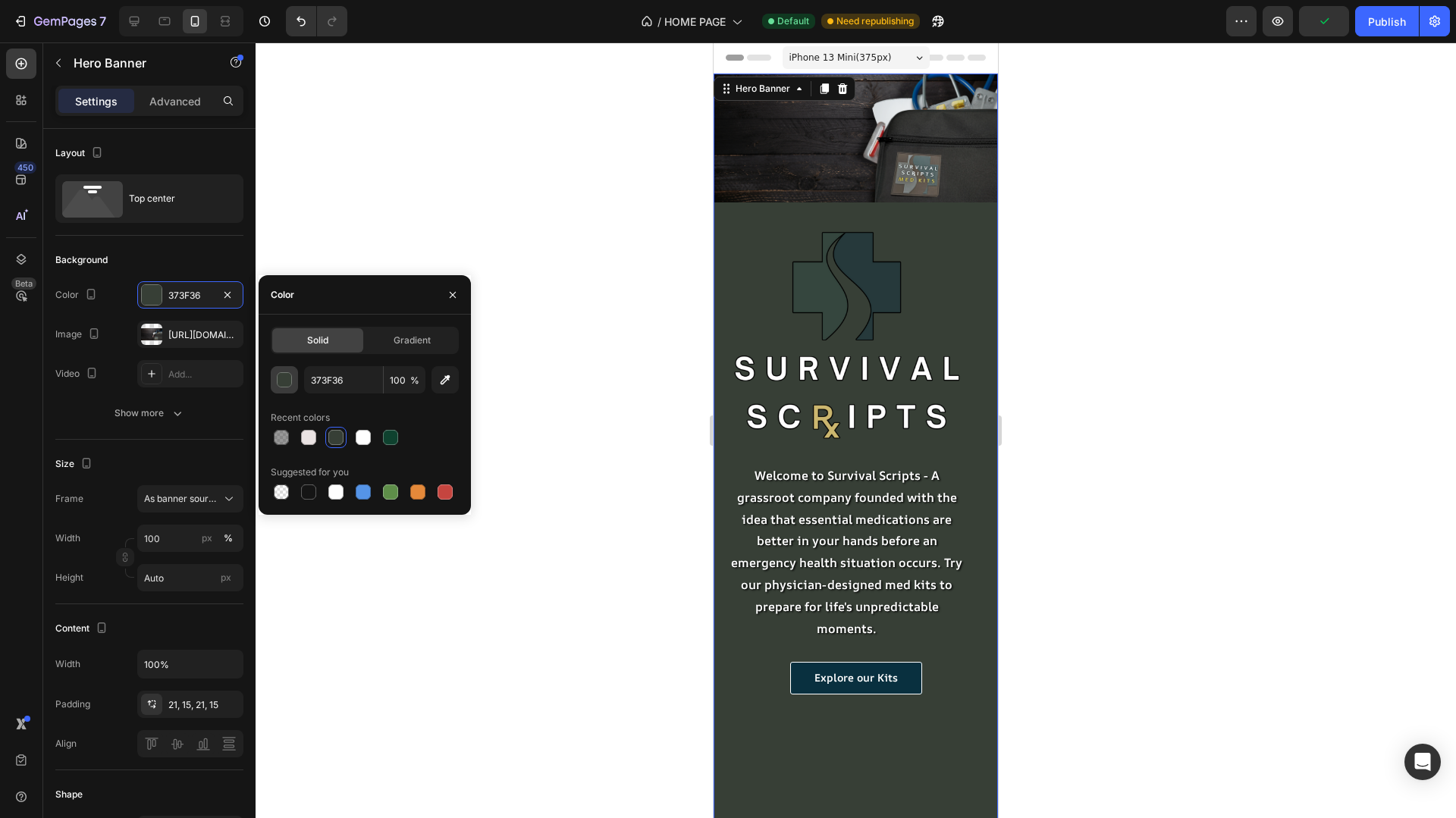
click at [281, 384] on div "button" at bounding box center [284, 380] width 15 height 15
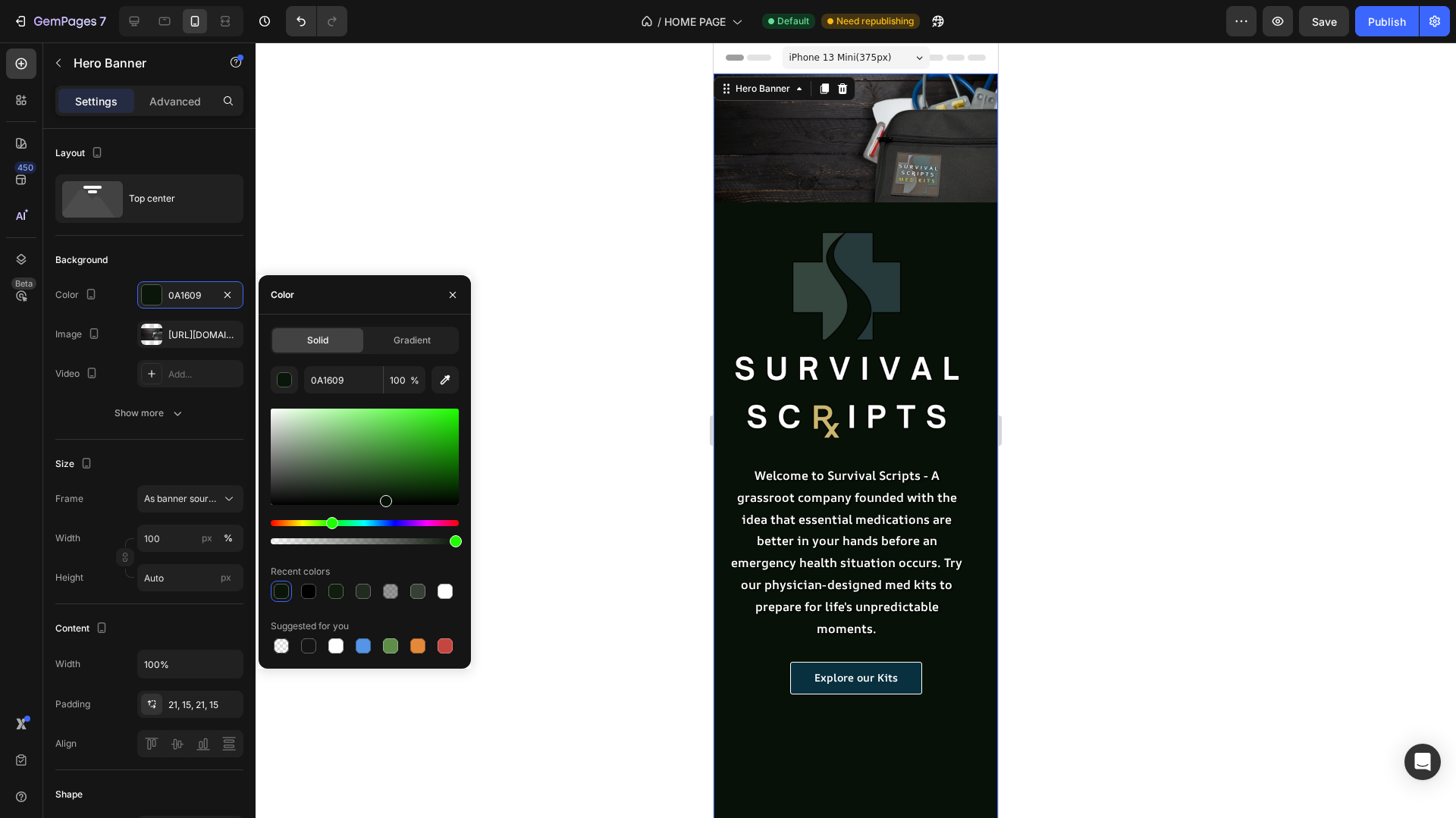
drag, startPoint x: 301, startPoint y: 487, endPoint x: 385, endPoint y: 497, distance: 84.6
click at [385, 498] on div at bounding box center [386, 501] width 12 height 12
type input "081107"
click at [1109, 424] on div at bounding box center [855, 431] width 1201 height 776
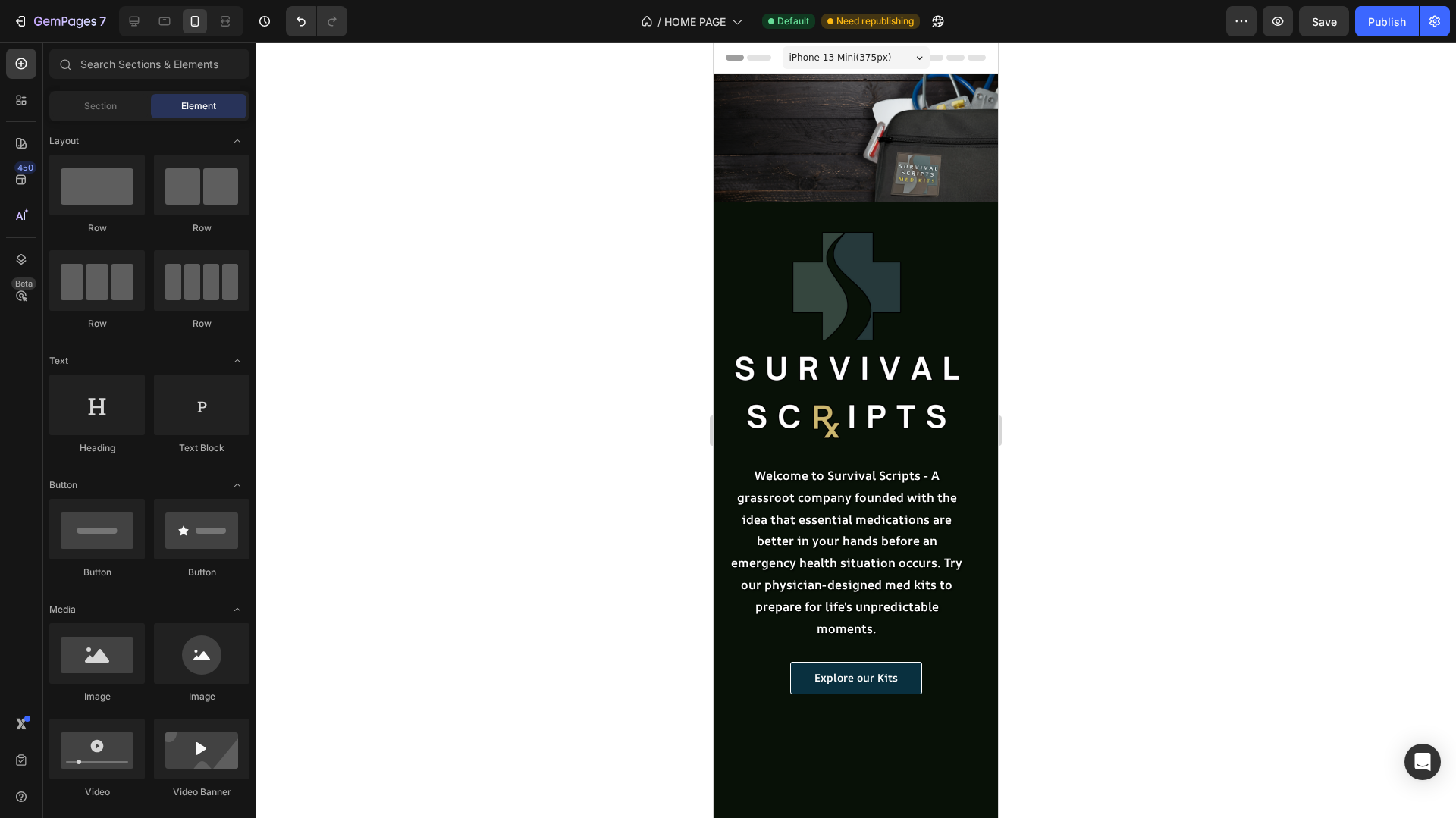
click at [1109, 424] on div at bounding box center [855, 431] width 1201 height 776
click at [1386, 21] on div "Publish" at bounding box center [1387, 22] width 38 height 16
